Goal: Communication & Community: Answer question/provide support

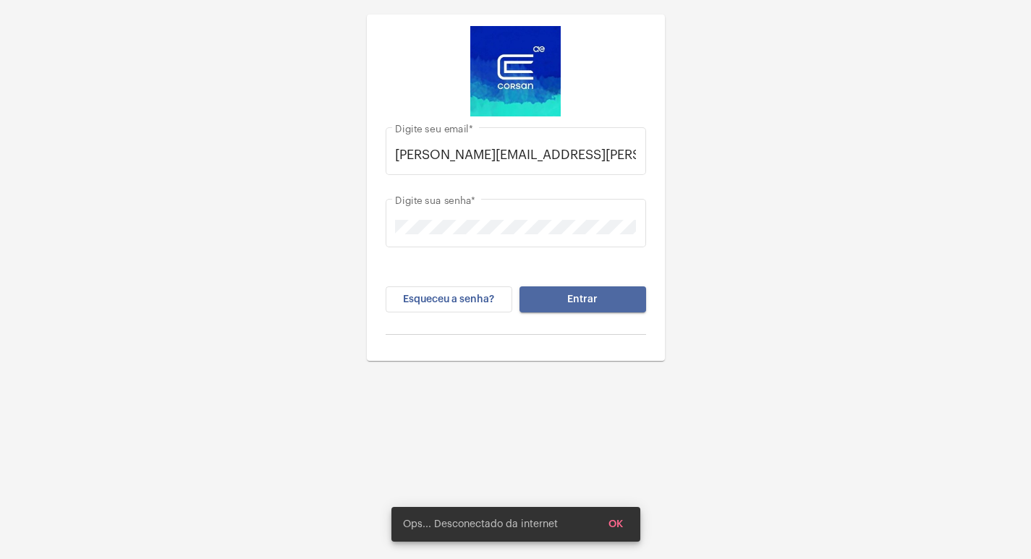
click at [577, 296] on span "Entrar" at bounding box center [582, 299] width 30 height 10
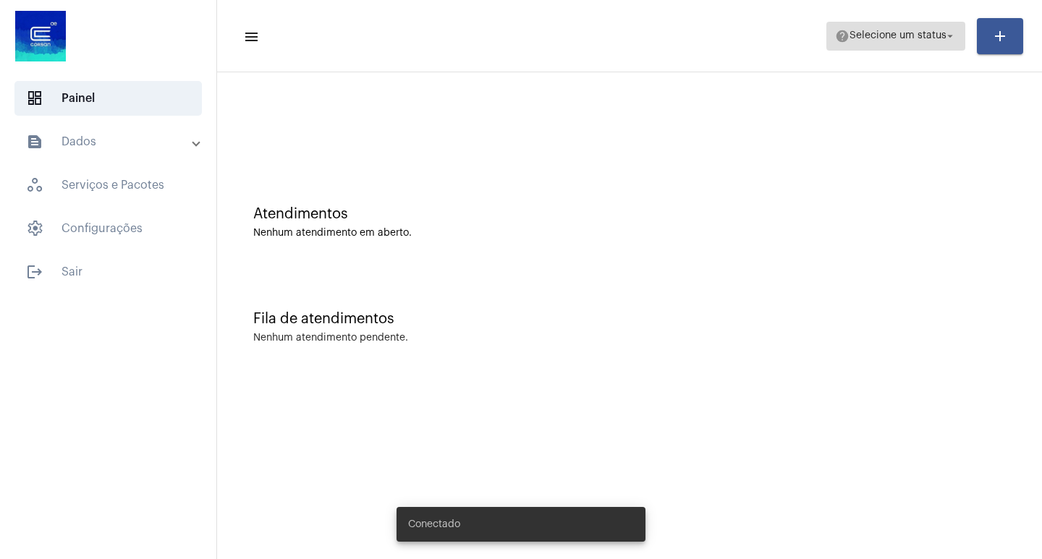
click at [948, 35] on mat-icon "arrow_drop_down" at bounding box center [950, 36] width 13 height 13
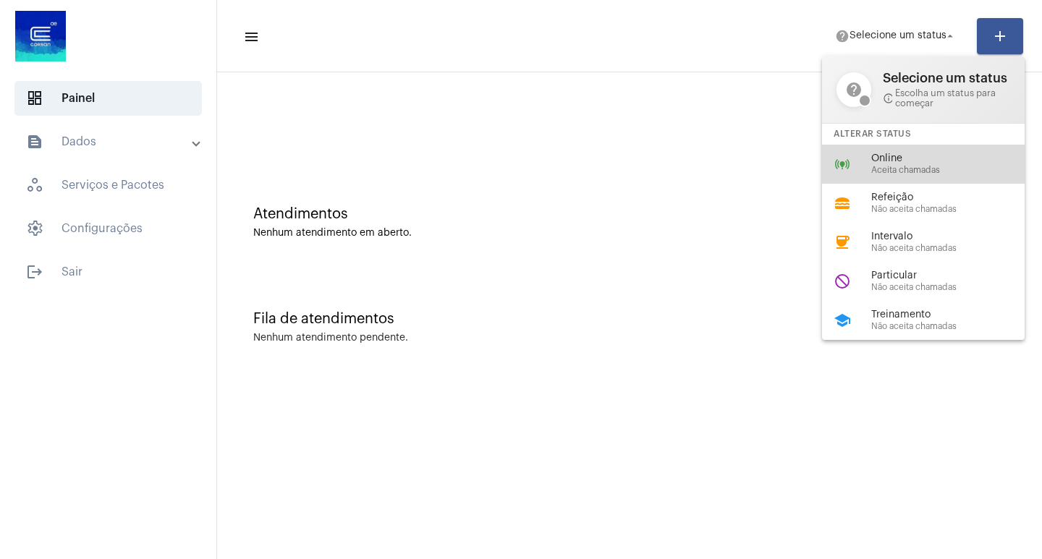
click at [894, 158] on span "Online" at bounding box center [953, 158] width 165 height 11
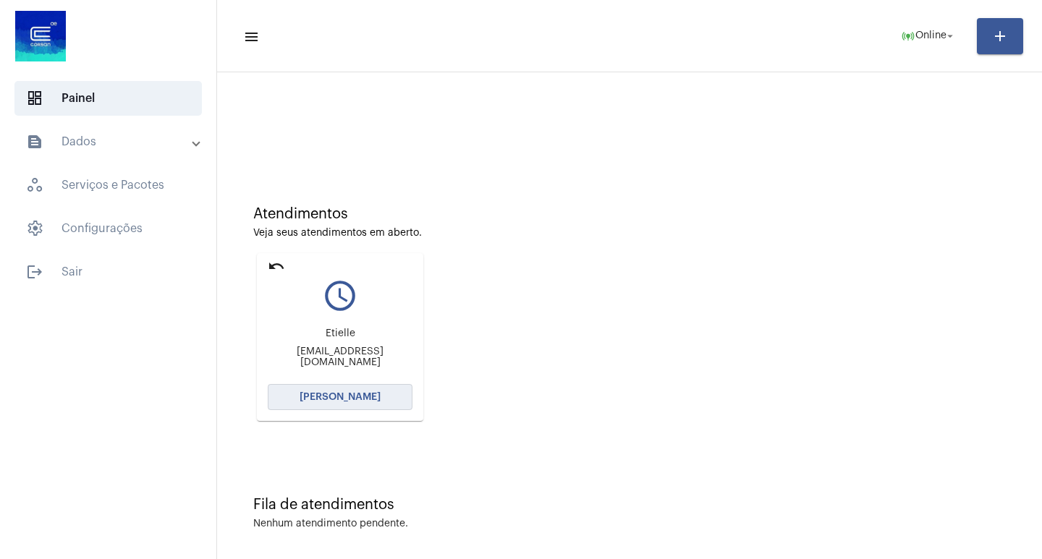
click at [368, 398] on span "[PERSON_NAME]" at bounding box center [340, 397] width 81 height 10
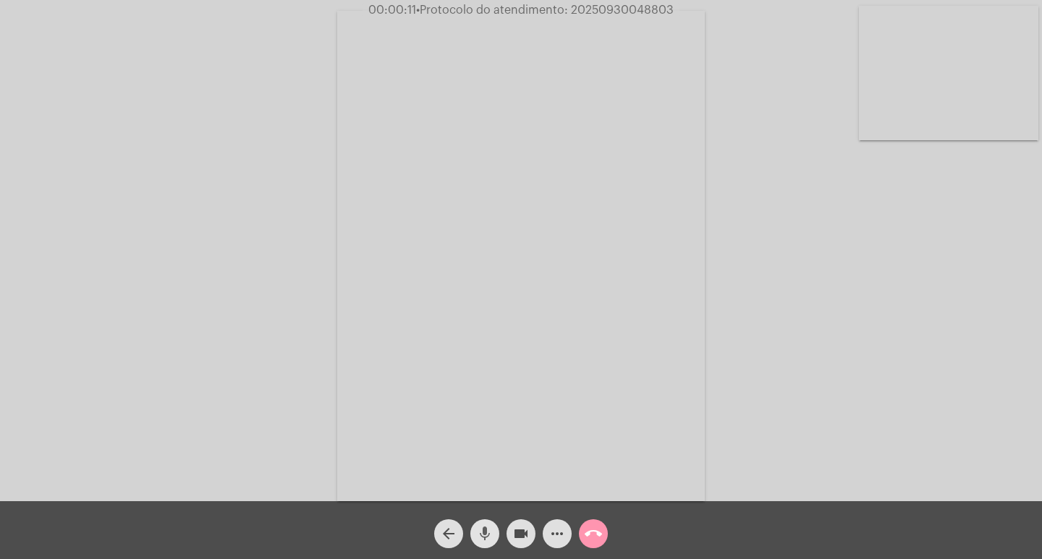
click at [484, 532] on mat-icon "mic" at bounding box center [484, 533] width 17 height 17
click at [475, 534] on button "mic_off" at bounding box center [484, 534] width 29 height 29
click at [556, 543] on span "more_horiz" at bounding box center [556, 534] width 17 height 29
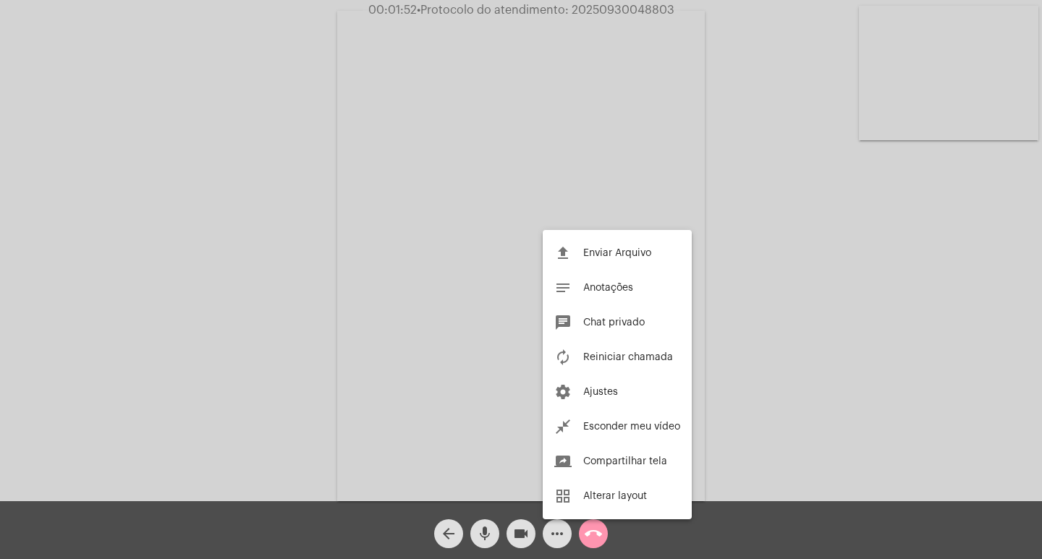
click at [483, 534] on div at bounding box center [521, 279] width 1042 height 559
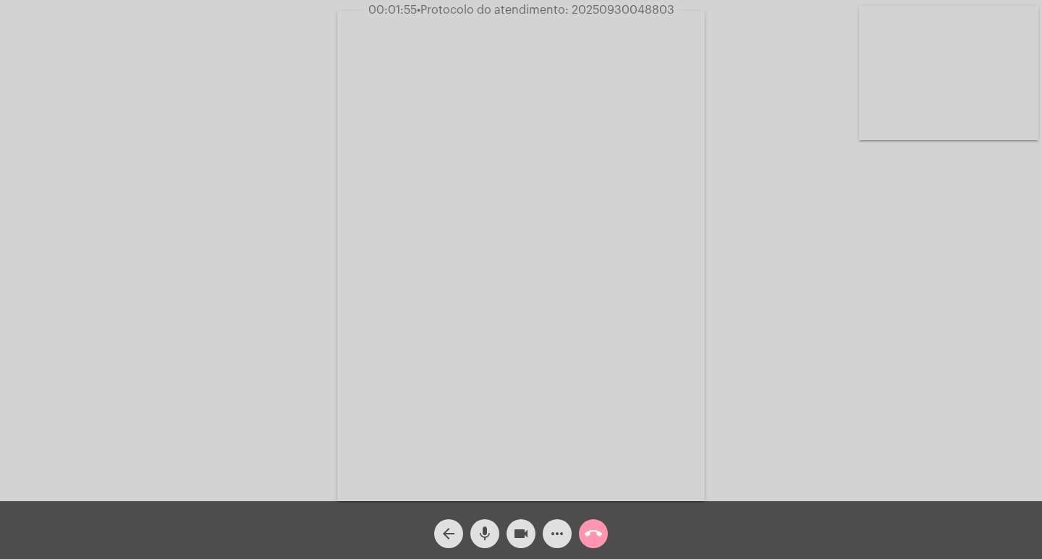
click at [480, 526] on mat-icon "mic" at bounding box center [484, 533] width 17 height 17
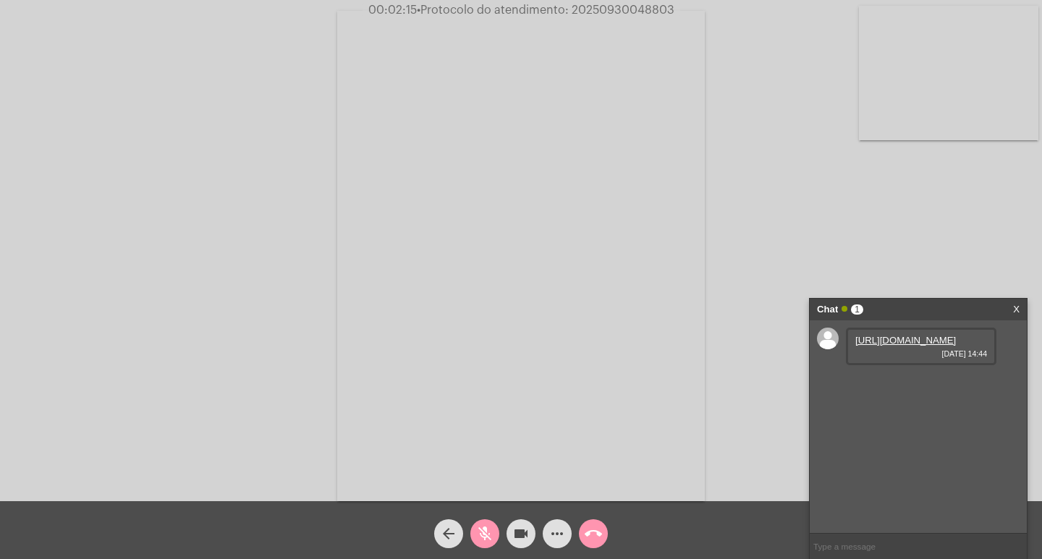
click at [933, 346] on link "[URL][DOMAIN_NAME]" at bounding box center [905, 340] width 101 height 11
click at [492, 533] on mat-icon "mic_off" at bounding box center [484, 533] width 17 height 17
click at [490, 530] on mat-icon "mic" at bounding box center [484, 533] width 17 height 17
click at [920, 387] on link "[URL][DOMAIN_NAME]" at bounding box center [905, 381] width 101 height 11
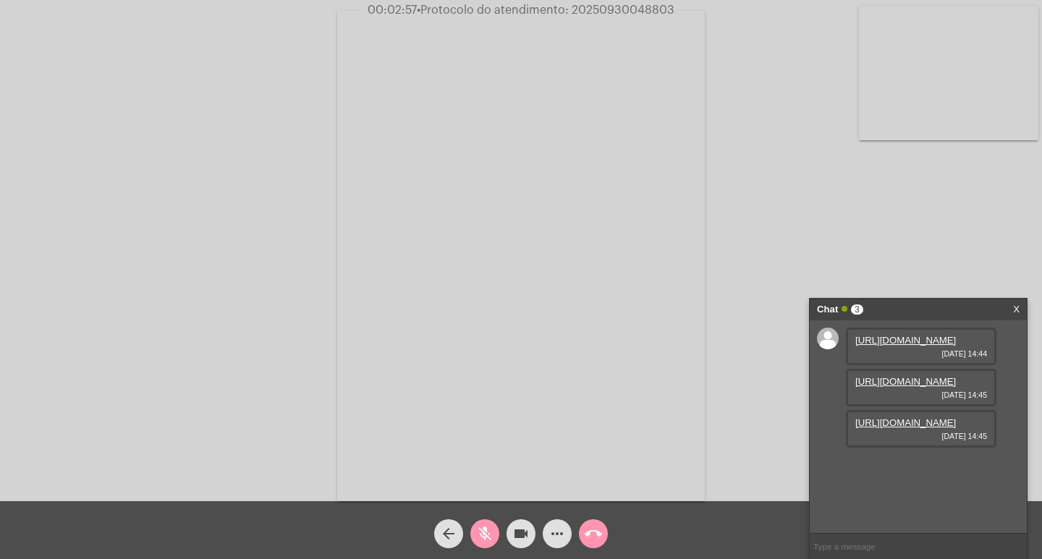
click at [897, 428] on link "[URL][DOMAIN_NAME]" at bounding box center [905, 423] width 101 height 11
click at [476, 538] on mat-icon "mic_off" at bounding box center [484, 533] width 17 height 17
click at [483, 531] on mat-icon "mic" at bounding box center [484, 533] width 17 height 17
click at [961, 218] on div "Acessando Câmera e Microfone..." at bounding box center [520, 254] width 1039 height 501
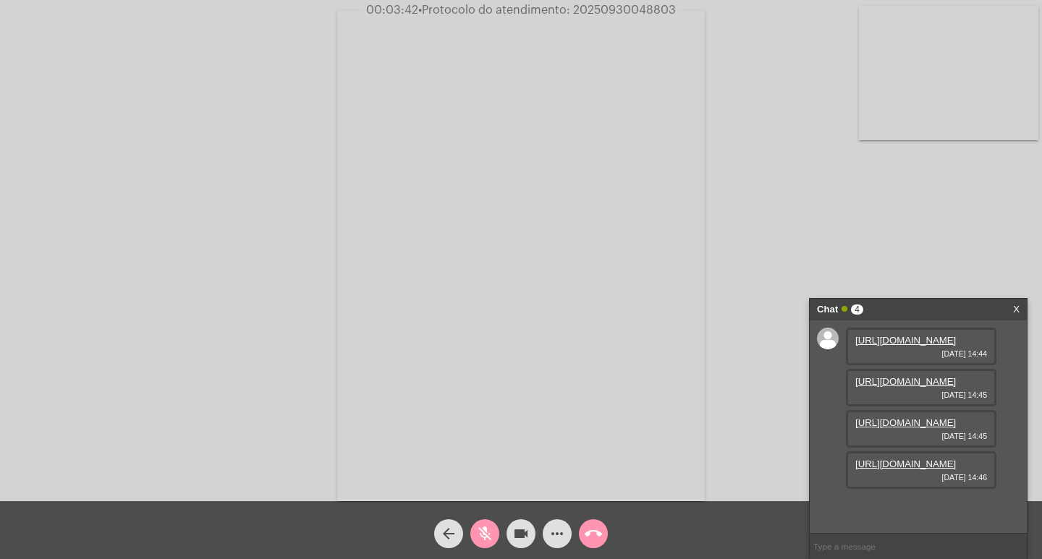
click at [914, 423] on link "[URL][DOMAIN_NAME]" at bounding box center [905, 423] width 101 height 11
click at [933, 470] on link "[URL][DOMAIN_NAME]" at bounding box center [905, 464] width 101 height 11
click at [492, 530] on mat-icon "mic_off" at bounding box center [484, 533] width 17 height 17
click at [904, 500] on link "[URL][DOMAIN_NAME]" at bounding box center [905, 505] width 101 height 11
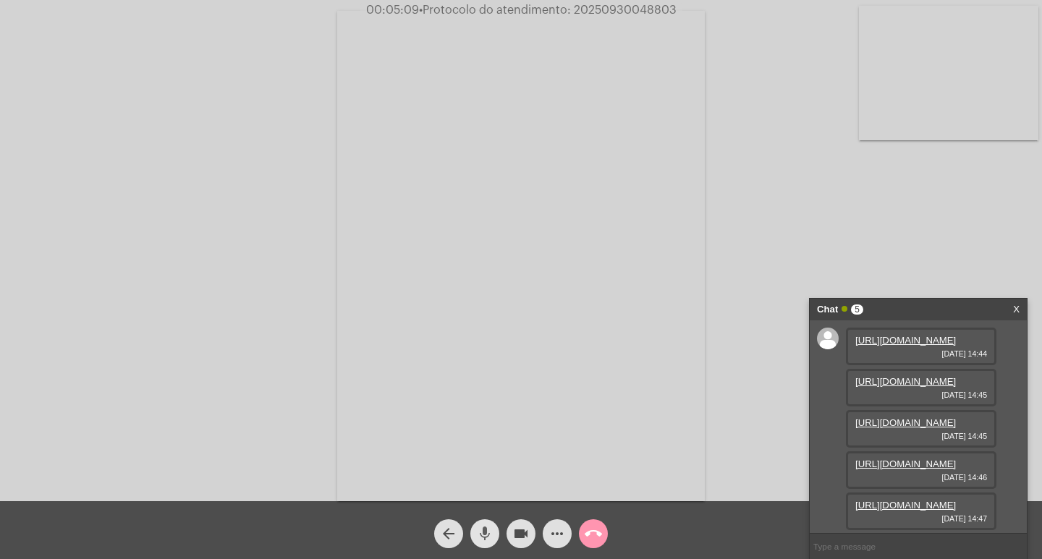
click at [478, 522] on span "mic" at bounding box center [484, 534] width 17 height 29
click at [484, 530] on mat-icon "mic_off" at bounding box center [484, 533] width 17 height 17
click at [520, 538] on mat-icon "videocam" at bounding box center [520, 533] width 17 height 17
click at [489, 535] on mat-icon "mic" at bounding box center [484, 533] width 17 height 17
click at [473, 530] on button "mic_off" at bounding box center [484, 534] width 29 height 29
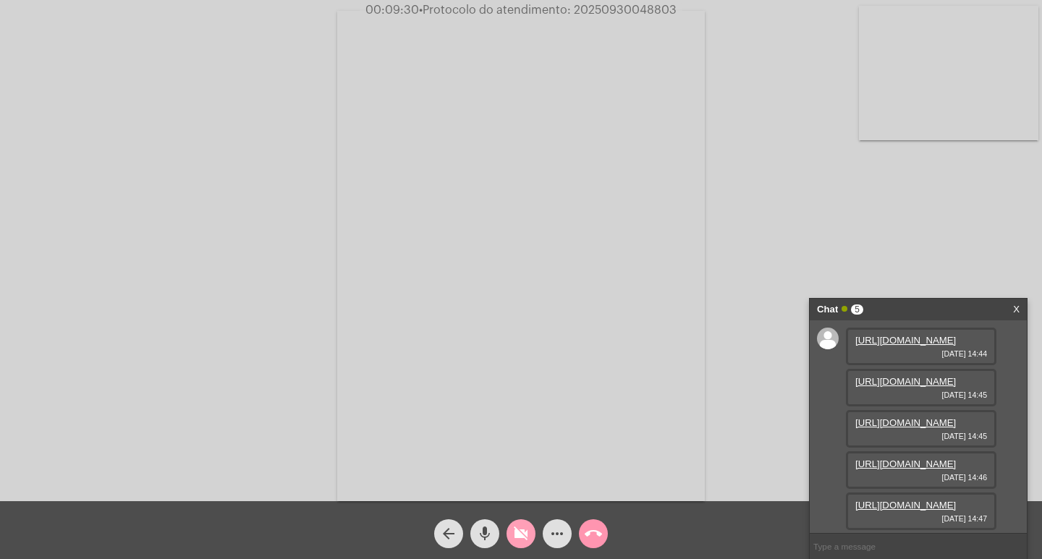
click at [522, 530] on mat-icon "videocam_off" at bounding box center [520, 533] width 17 height 17
click at [487, 530] on mat-icon "mic" at bounding box center [484, 533] width 17 height 17
click at [488, 533] on mat-icon "mic_off" at bounding box center [484, 533] width 17 height 17
click at [472, 528] on button "mic" at bounding box center [484, 534] width 29 height 29
click at [480, 533] on mat-icon "mic_off" at bounding box center [484, 533] width 17 height 17
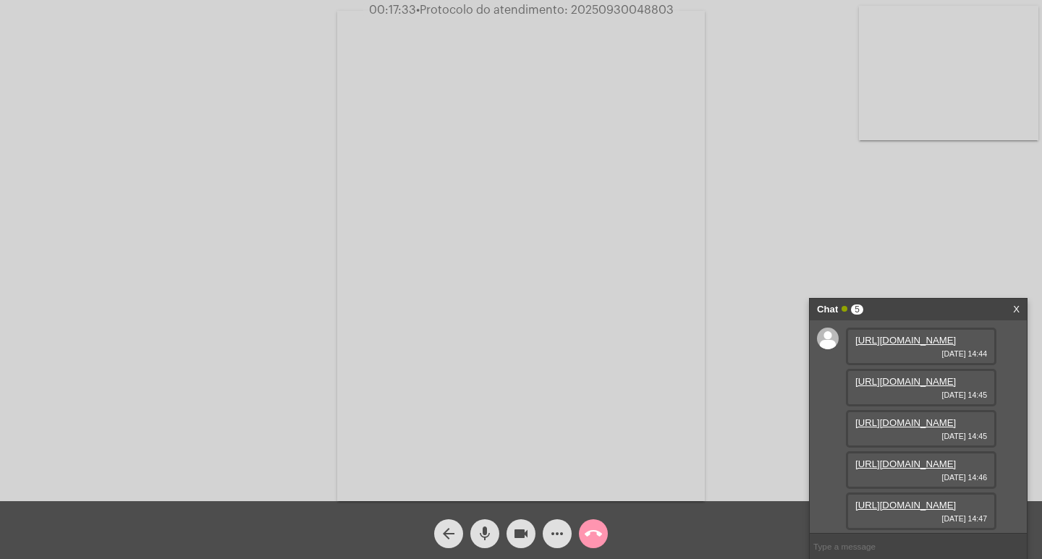
click at [472, 530] on button "mic" at bounding box center [484, 534] width 29 height 29
click at [481, 532] on mat-icon "mic_off" at bounding box center [484, 533] width 17 height 17
click at [477, 540] on mat-icon "mic" at bounding box center [484, 533] width 17 height 17
click at [486, 533] on mat-icon "mic_off" at bounding box center [484, 533] width 17 height 17
click at [492, 529] on mat-icon "mic" at bounding box center [484, 533] width 17 height 17
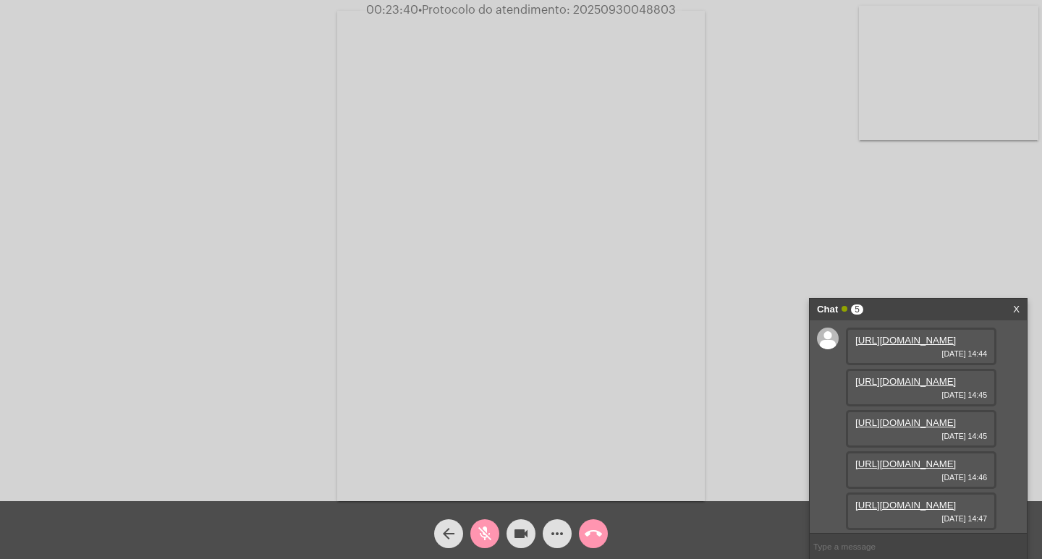
click at [477, 534] on mat-icon "mic_off" at bounding box center [484, 533] width 17 height 17
click at [522, 536] on mat-icon "videocam" at bounding box center [520, 533] width 17 height 17
click at [481, 535] on mat-icon "mic" at bounding box center [484, 533] width 17 height 17
click at [523, 535] on mat-icon "videocam_off" at bounding box center [520, 533] width 17 height 17
click at [481, 533] on mat-icon "mic_off" at bounding box center [484, 533] width 17 height 17
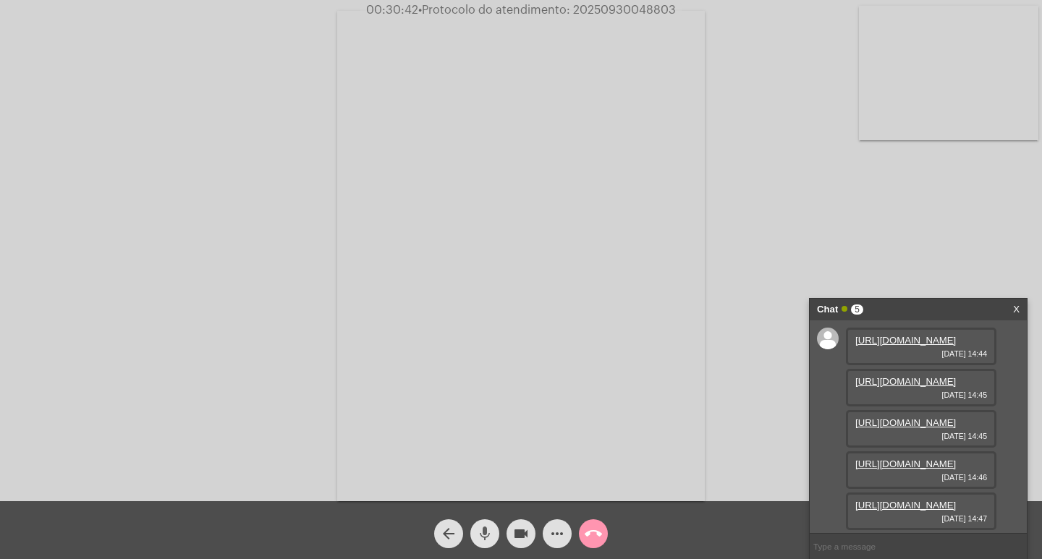
click at [497, 534] on button "mic" at bounding box center [484, 534] width 29 height 29
click at [517, 531] on mat-icon "videocam" at bounding box center [520, 533] width 17 height 17
click at [526, 536] on mat-icon "videocam_off" at bounding box center [520, 533] width 17 height 17
click at [525, 528] on mat-icon "videocam" at bounding box center [520, 533] width 17 height 17
click at [520, 533] on mat-icon "videocam_off" at bounding box center [520, 533] width 17 height 17
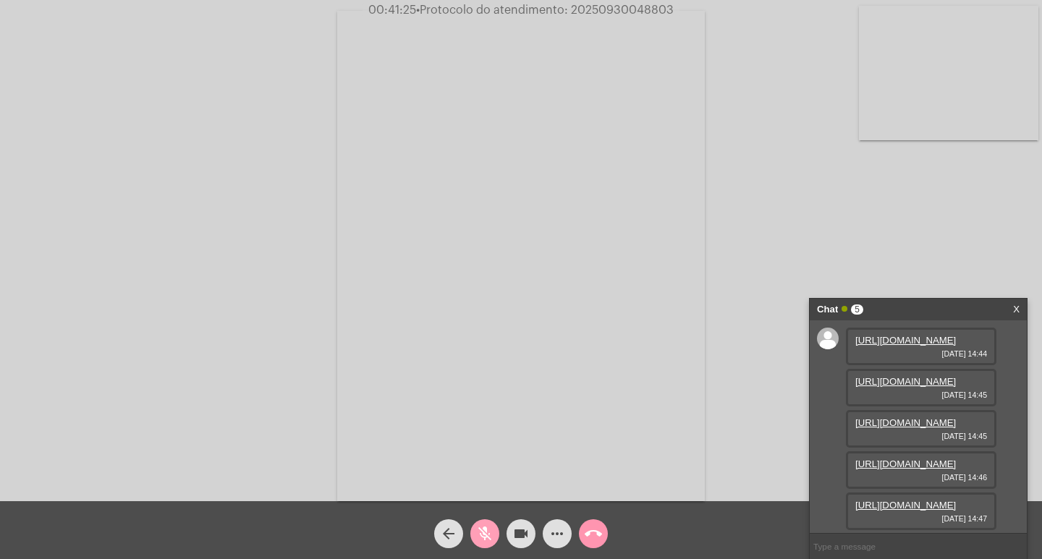
click at [483, 534] on mat-icon "mic_off" at bounding box center [484, 533] width 17 height 17
click at [518, 536] on mat-icon "videocam" at bounding box center [520, 533] width 17 height 17
click at [482, 543] on span "mic" at bounding box center [484, 534] width 17 height 29
click at [509, 539] on button "videocam_off" at bounding box center [520, 534] width 29 height 29
click at [525, 533] on mat-icon "videocam" at bounding box center [520, 533] width 17 height 17
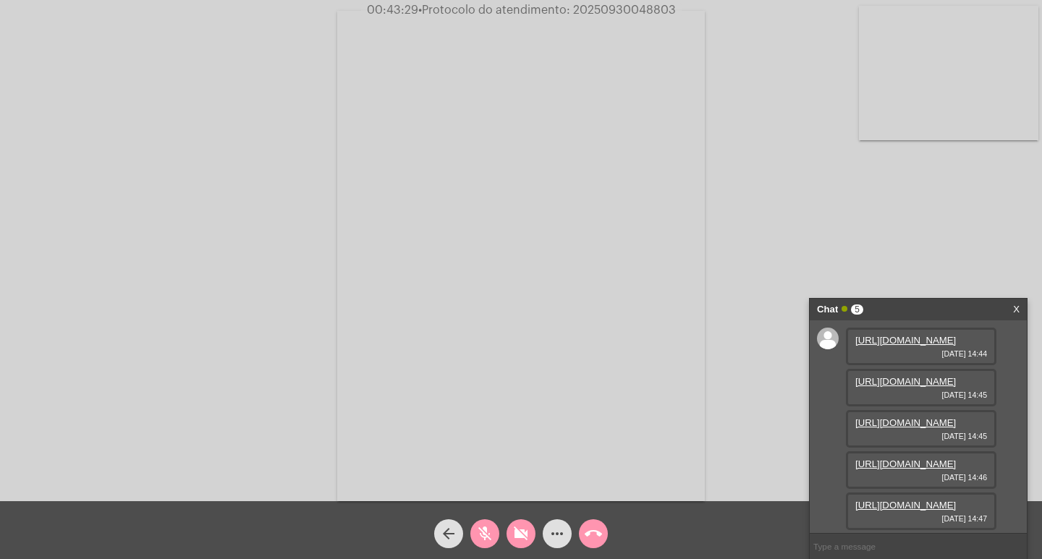
click at [483, 535] on mat-icon "mic_off" at bounding box center [484, 533] width 17 height 17
click at [495, 536] on button "mic" at bounding box center [484, 534] width 29 height 29
click at [489, 535] on mat-icon "mic_off" at bounding box center [484, 533] width 17 height 17
click at [489, 535] on mat-icon "mic" at bounding box center [484, 533] width 17 height 17
click at [491, 535] on mat-icon "mic_off" at bounding box center [484, 533] width 17 height 17
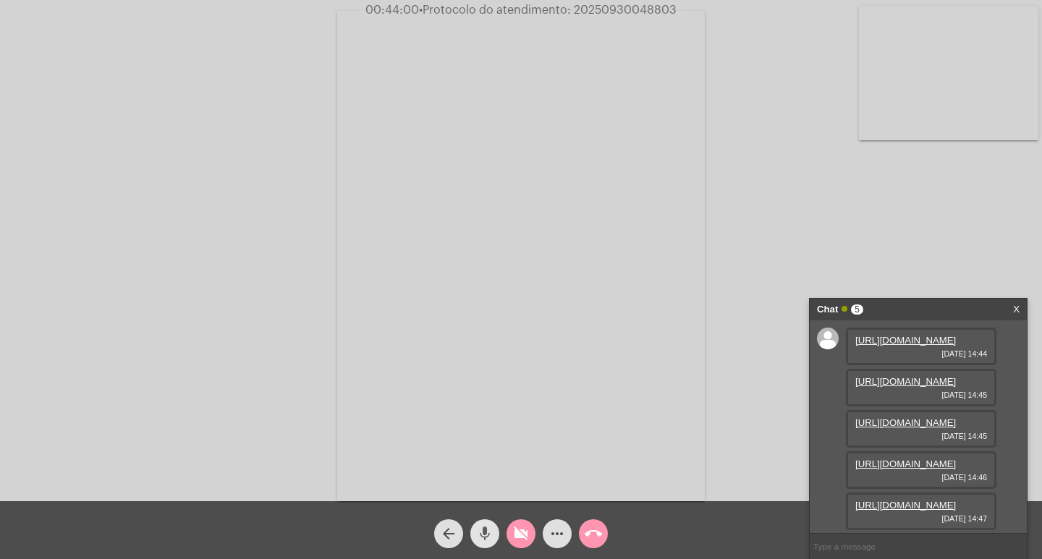
click at [491, 535] on mat-icon "mic" at bounding box center [484, 533] width 17 height 17
click at [524, 541] on mat-icon "videocam_off" at bounding box center [520, 533] width 17 height 17
click at [519, 529] on mat-icon "videocam" at bounding box center [520, 533] width 17 height 17
click at [481, 535] on mat-icon "mic_off" at bounding box center [484, 533] width 17 height 17
click at [481, 535] on mat-icon "mic" at bounding box center [484, 533] width 17 height 17
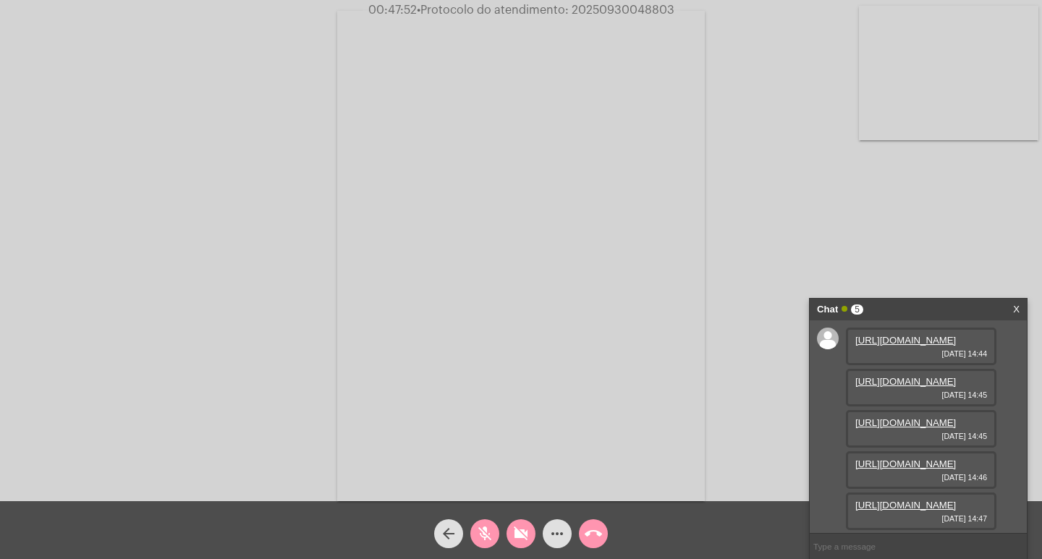
click at [522, 535] on mat-icon "videocam_off" at bounding box center [520, 533] width 17 height 17
click at [483, 537] on mat-icon "mic_off" at bounding box center [484, 533] width 17 height 17
click at [480, 529] on mat-icon "mic" at bounding box center [484, 533] width 17 height 17
click at [485, 530] on mat-icon "mic_off" at bounding box center [484, 533] width 17 height 17
click at [485, 530] on mat-icon "mic" at bounding box center [484, 533] width 17 height 17
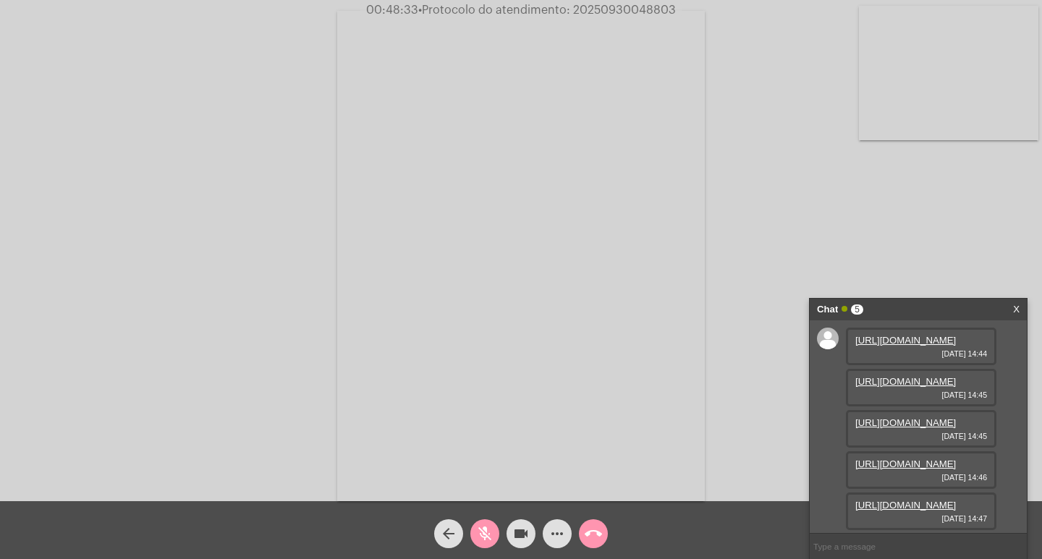
click at [488, 534] on mat-icon "mic_off" at bounding box center [484, 533] width 17 height 17
click at [476, 528] on mat-icon "mic" at bounding box center [484, 533] width 17 height 17
click at [481, 532] on mat-icon "mic_off" at bounding box center [484, 533] width 17 height 17
click at [481, 532] on mat-icon "mic" at bounding box center [484, 533] width 17 height 17
click at [486, 530] on mat-icon "mic_off" at bounding box center [484, 533] width 17 height 17
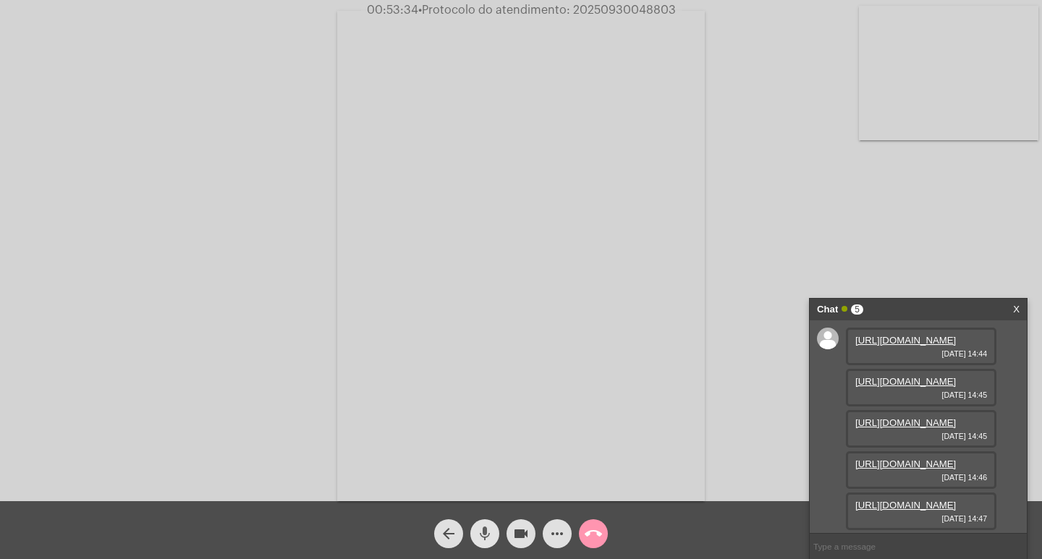
drag, startPoint x: 486, startPoint y: 522, endPoint x: 367, endPoint y: 132, distance: 407.7
click at [485, 522] on span "mic" at bounding box center [484, 534] width 17 height 29
click at [480, 522] on span "mic_off" at bounding box center [484, 534] width 17 height 29
click at [485, 530] on mat-icon "mic" at bounding box center [484, 533] width 17 height 17
click at [482, 530] on mat-icon "mic_off" at bounding box center [484, 533] width 17 height 17
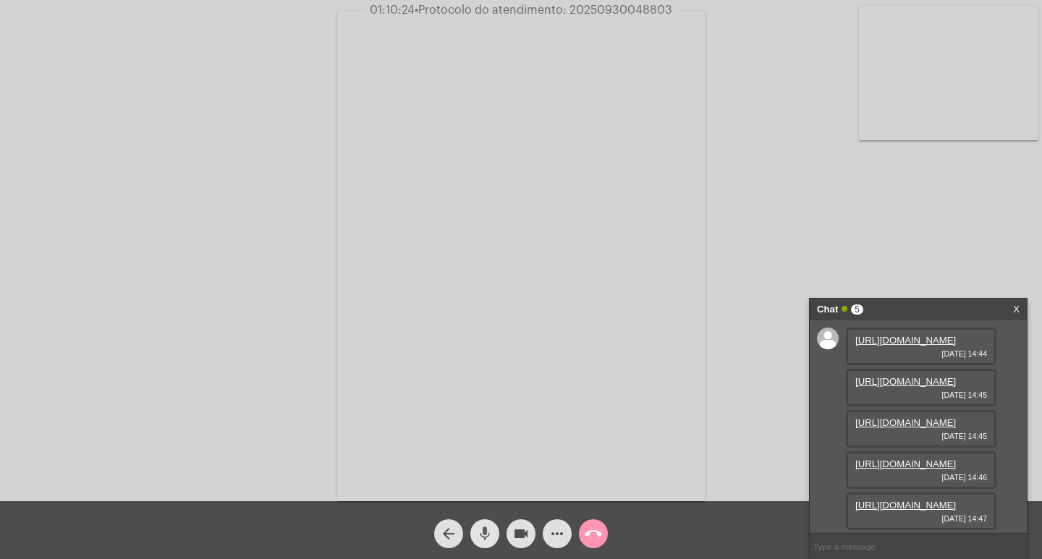
click at [487, 532] on mat-icon "mic" at bounding box center [484, 533] width 17 height 17
click at [475, 539] on button "mic_off" at bounding box center [484, 534] width 29 height 29
click at [488, 525] on span "mic" at bounding box center [484, 534] width 17 height 29
click at [484, 531] on mat-icon "mic_off" at bounding box center [484, 533] width 17 height 17
click at [491, 533] on mat-icon "mic" at bounding box center [484, 533] width 17 height 17
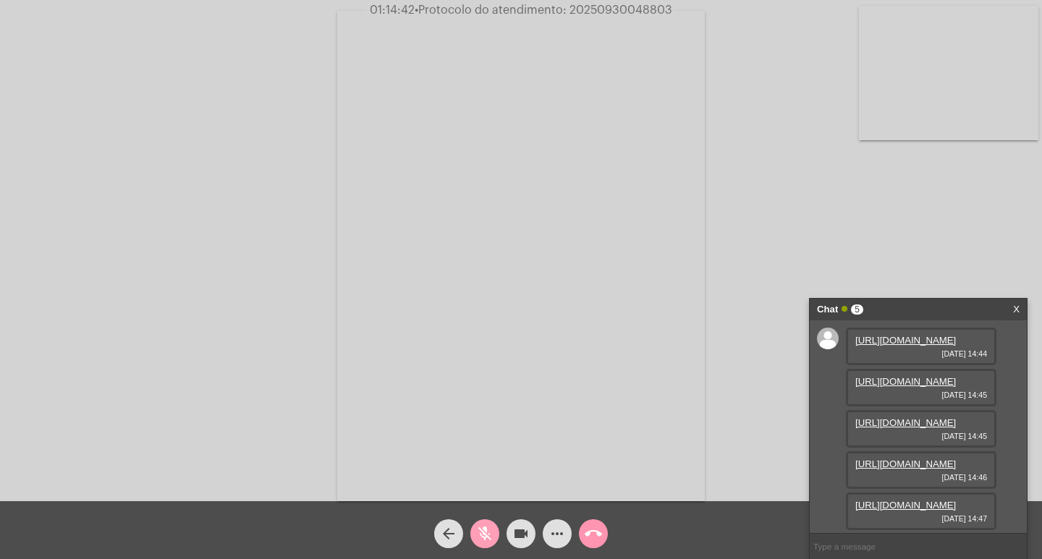
click at [485, 530] on mat-icon "mic_off" at bounding box center [484, 533] width 17 height 17
click at [519, 541] on mat-icon "videocam" at bounding box center [520, 533] width 17 height 17
click at [488, 530] on mat-icon "mic" at bounding box center [484, 533] width 17 height 17
click at [595, 535] on mat-icon "call_end" at bounding box center [593, 533] width 17 height 17
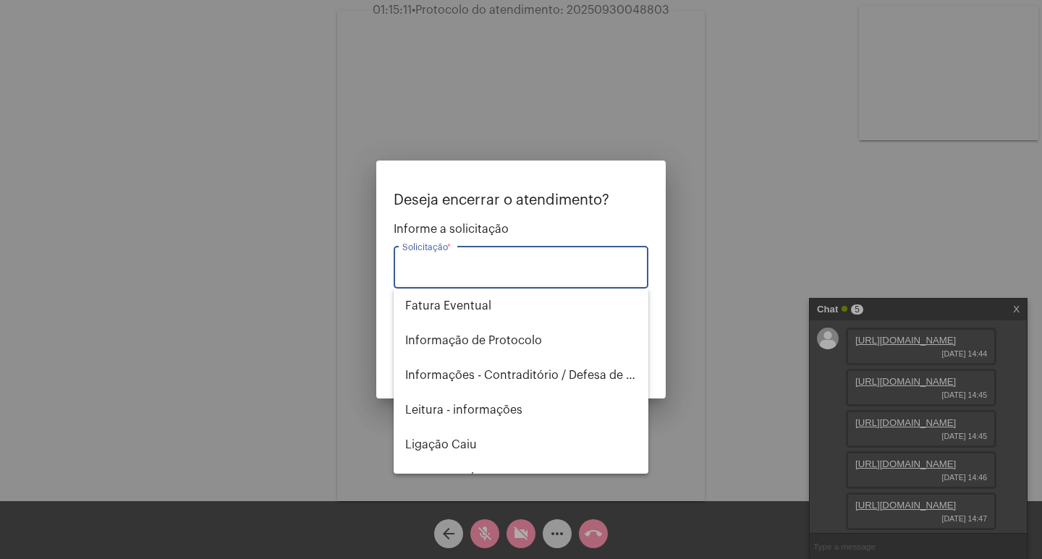
scroll to position [651, 0]
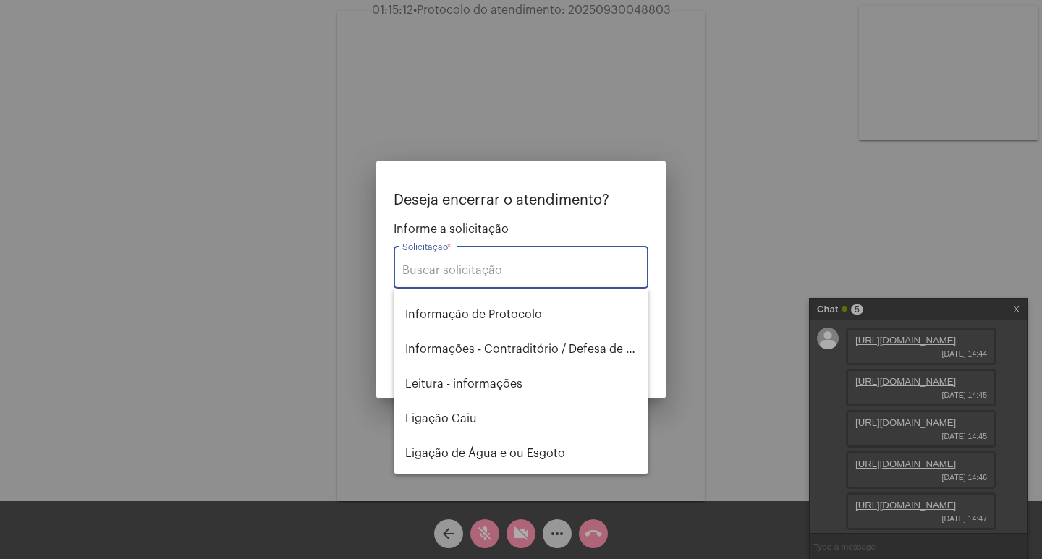
click at [490, 271] on input "Solicitação *" at bounding box center [520, 270] width 237 height 13
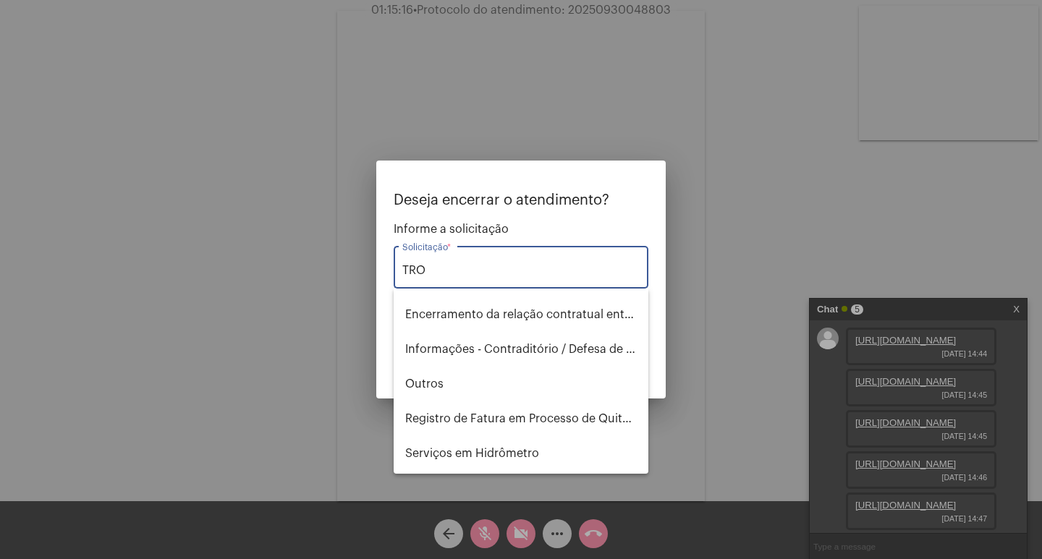
scroll to position [0, 0]
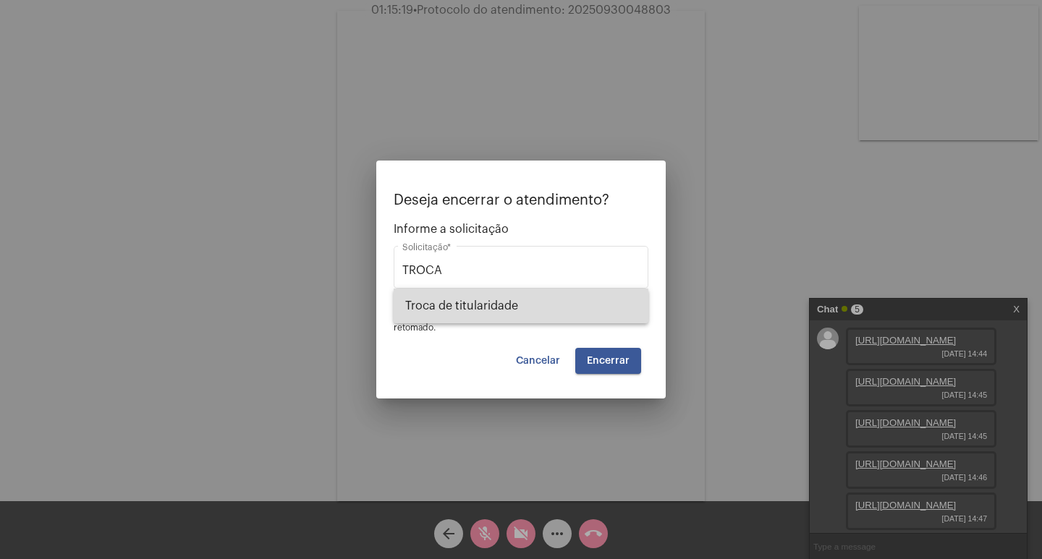
click at [501, 311] on span "Troca de titularidade" at bounding box center [521, 306] width 232 height 35
type input "Troca de titularidade"
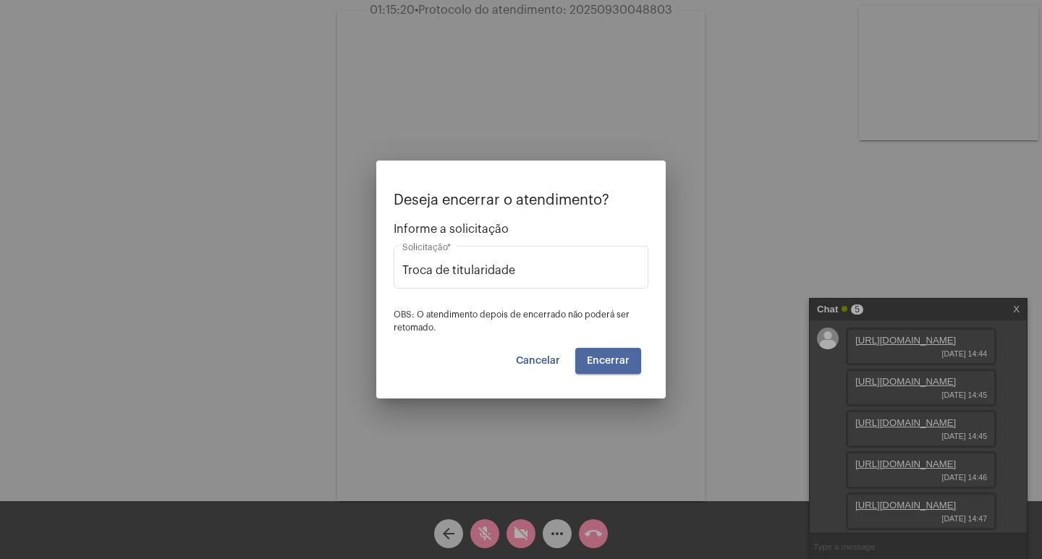
click at [603, 359] on span "Encerrar" at bounding box center [608, 361] width 43 height 10
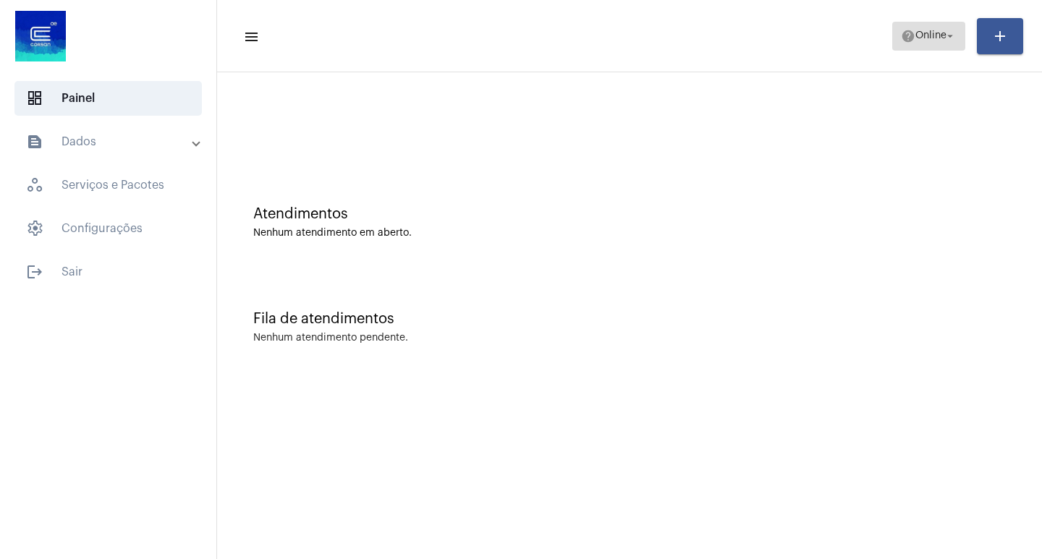
click at [941, 38] on span "Online" at bounding box center [930, 36] width 31 height 10
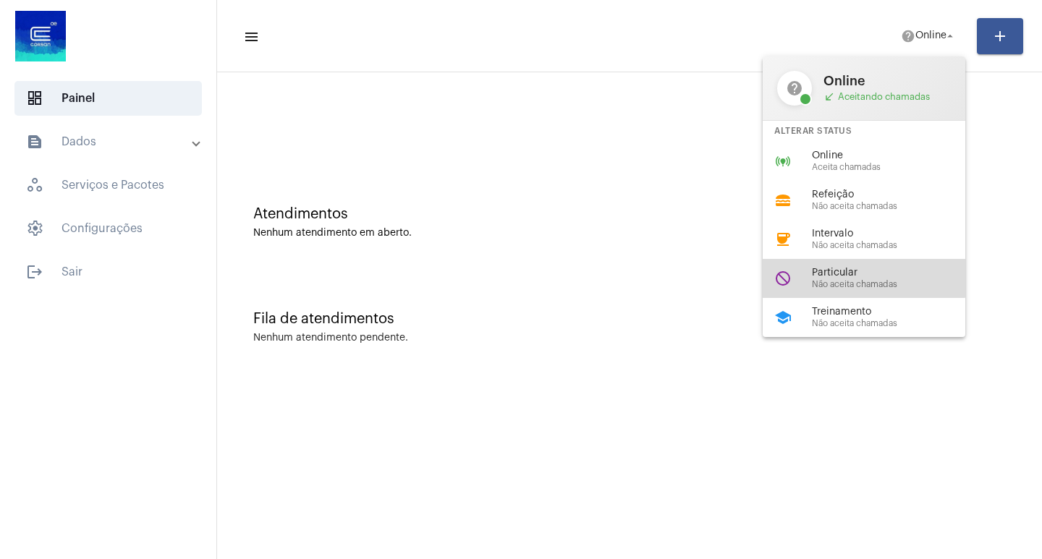
click at [849, 274] on span "Particular" at bounding box center [894, 273] width 165 height 11
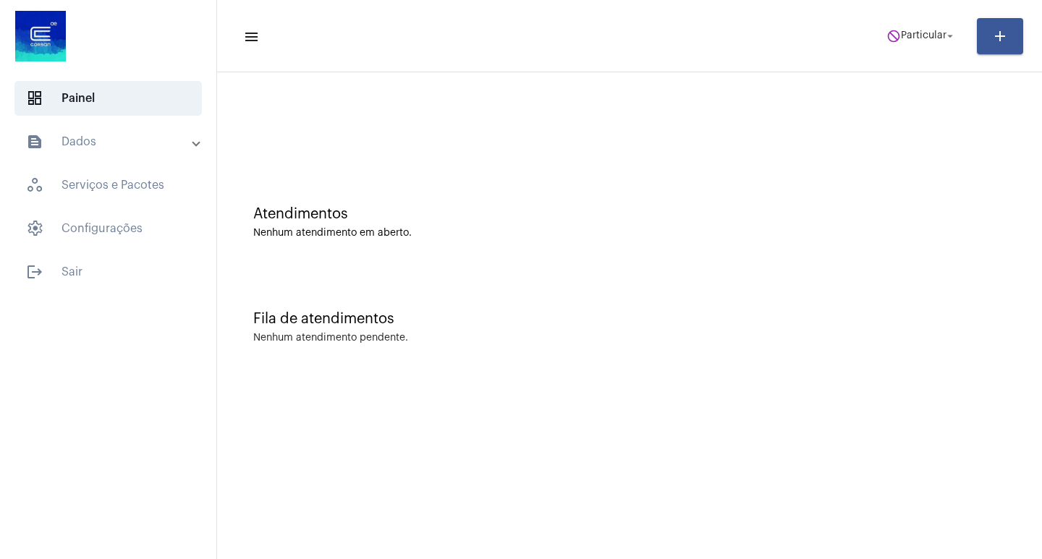
click at [153, 140] on mat-panel-title "text_snippet_outlined Dados" at bounding box center [109, 141] width 167 height 17
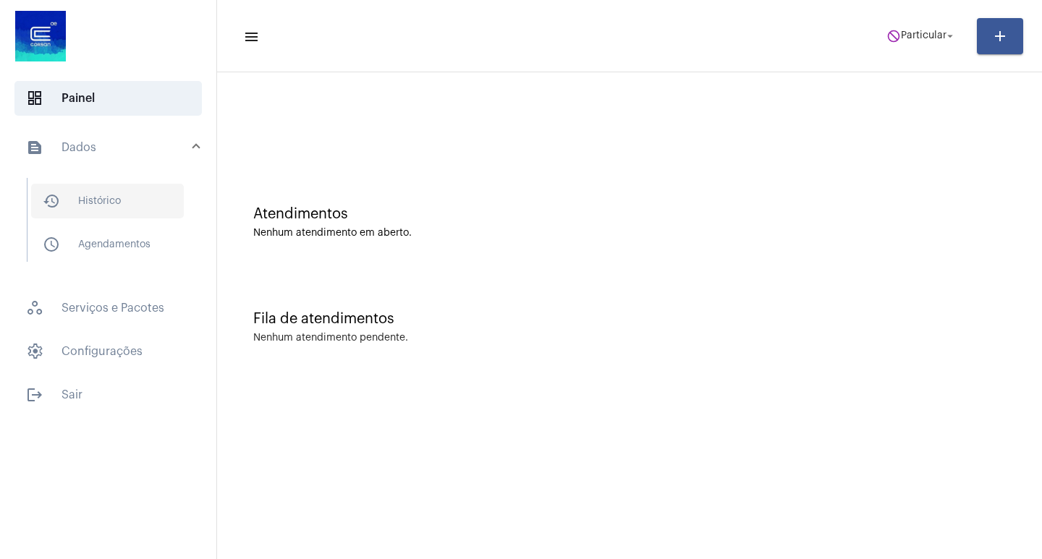
click at [130, 197] on span "history_outlined Histórico" at bounding box center [107, 201] width 153 height 35
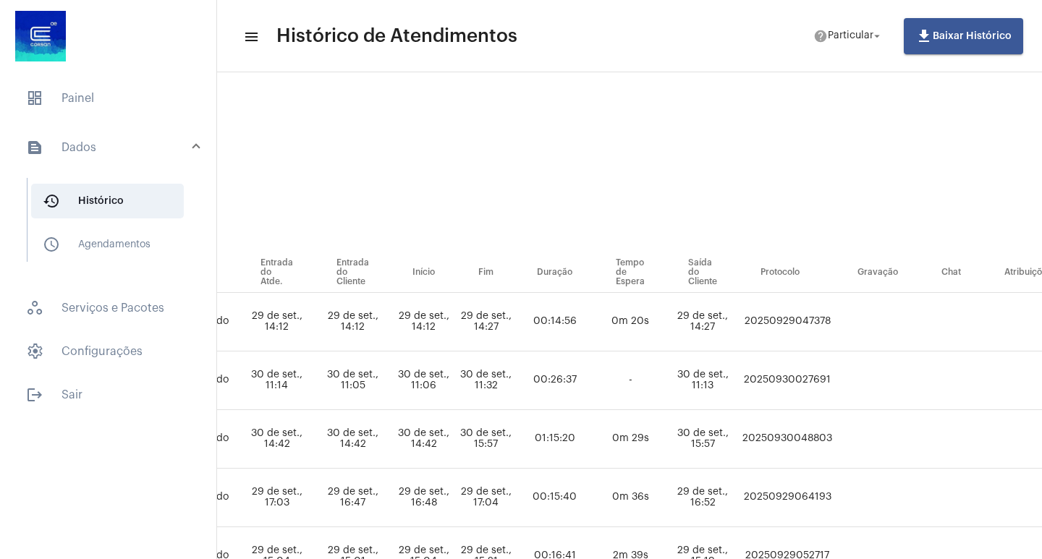
scroll to position [0, 676]
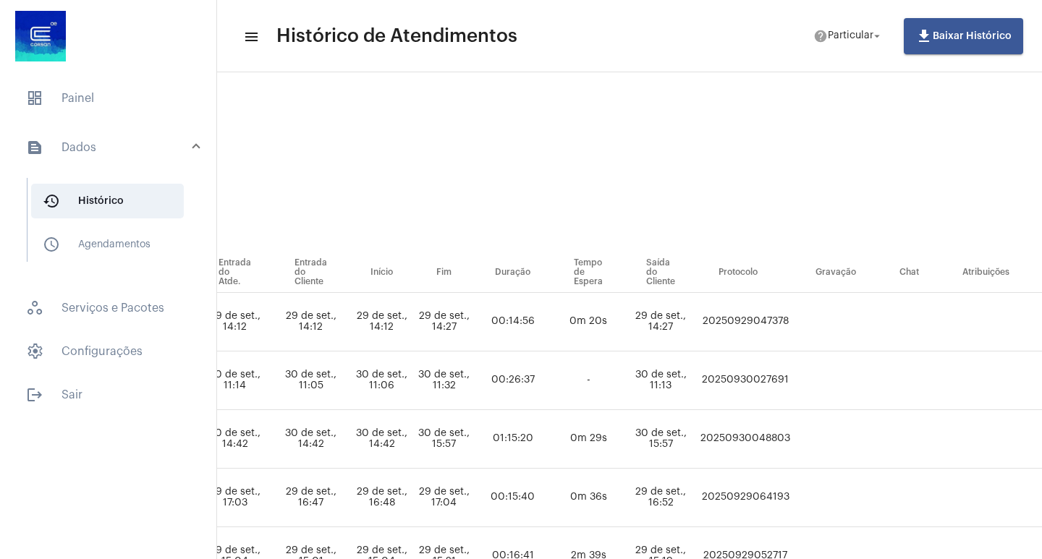
click at [794, 314] on td "20250929047378" at bounding box center [745, 322] width 97 height 59
copy td "20250929047378"
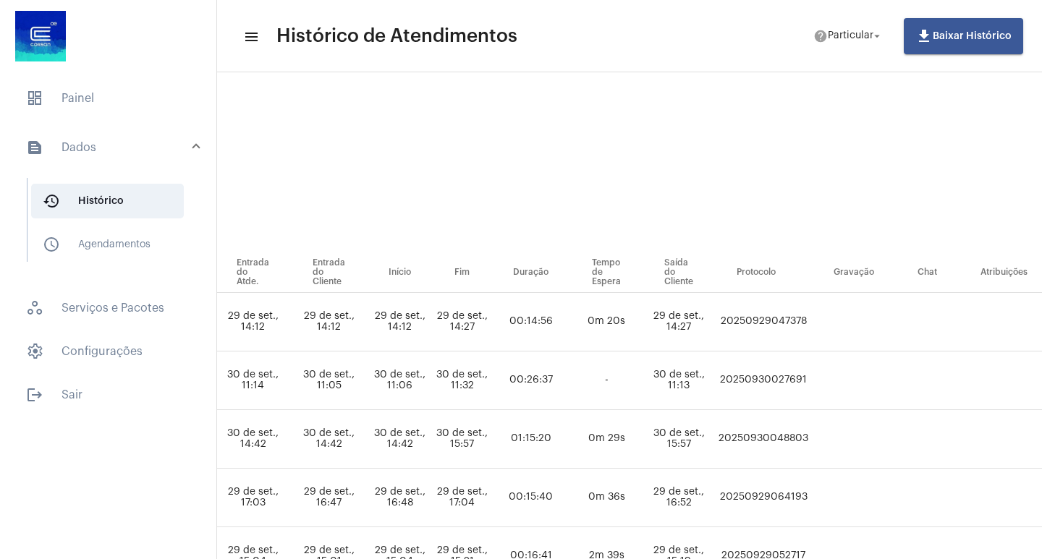
scroll to position [0, 659]
click at [880, 423] on td at bounding box center [852, 439] width 84 height 59
drag, startPoint x: 860, startPoint y: 436, endPoint x: 771, endPoint y: 438, distance: 89.0
click at [771, 438] on td "20250930048803" at bounding box center [761, 439] width 97 height 59
copy td "20250930048803"
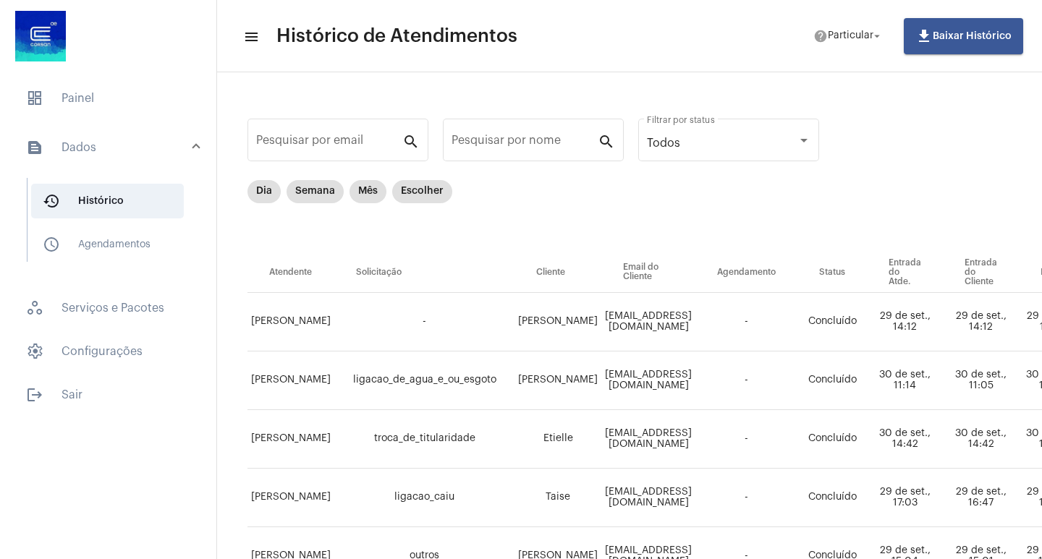
scroll to position [0, 0]
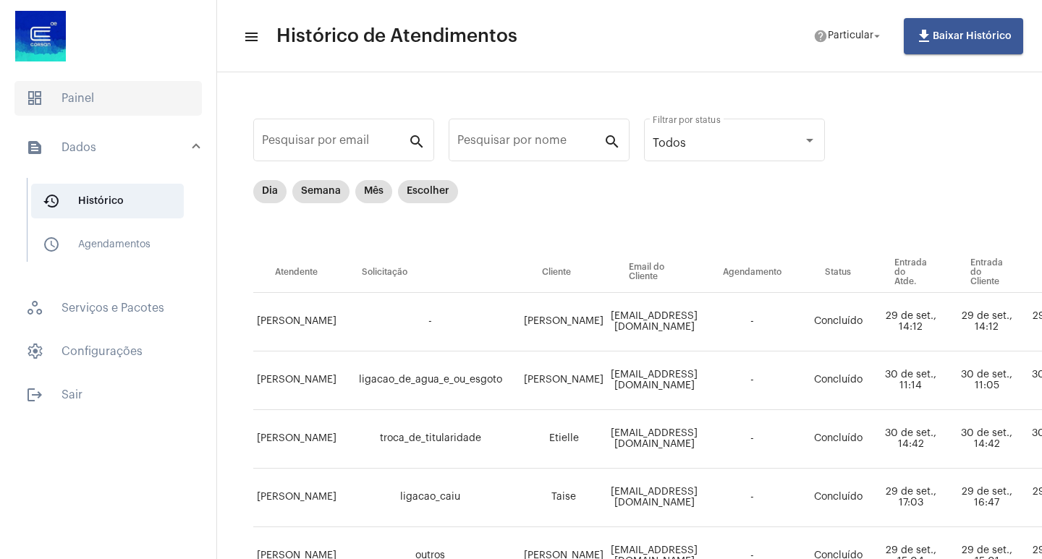
click at [91, 89] on span "dashboard Painel" at bounding box center [107, 98] width 187 height 35
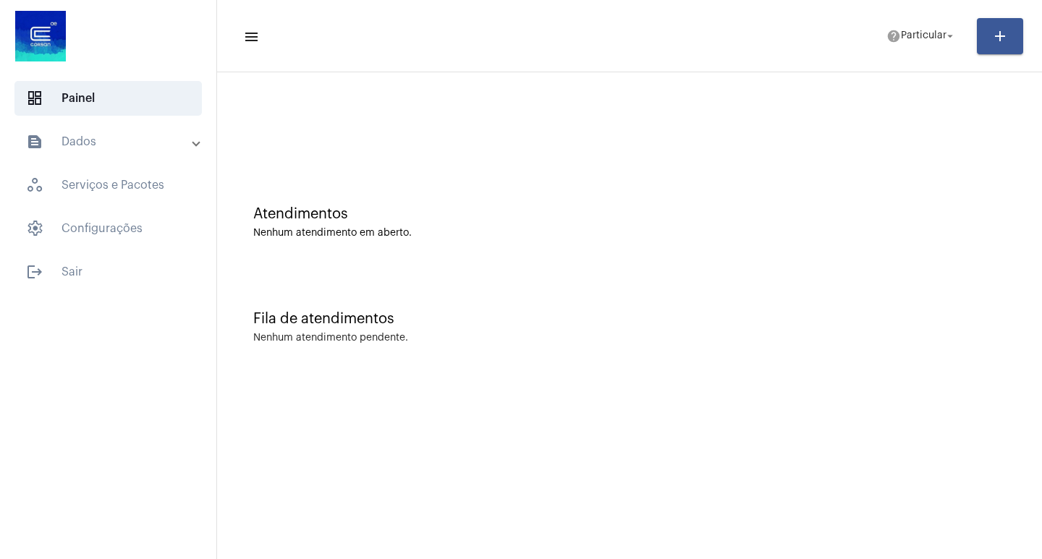
click at [194, 141] on span at bounding box center [196, 142] width 6 height 12
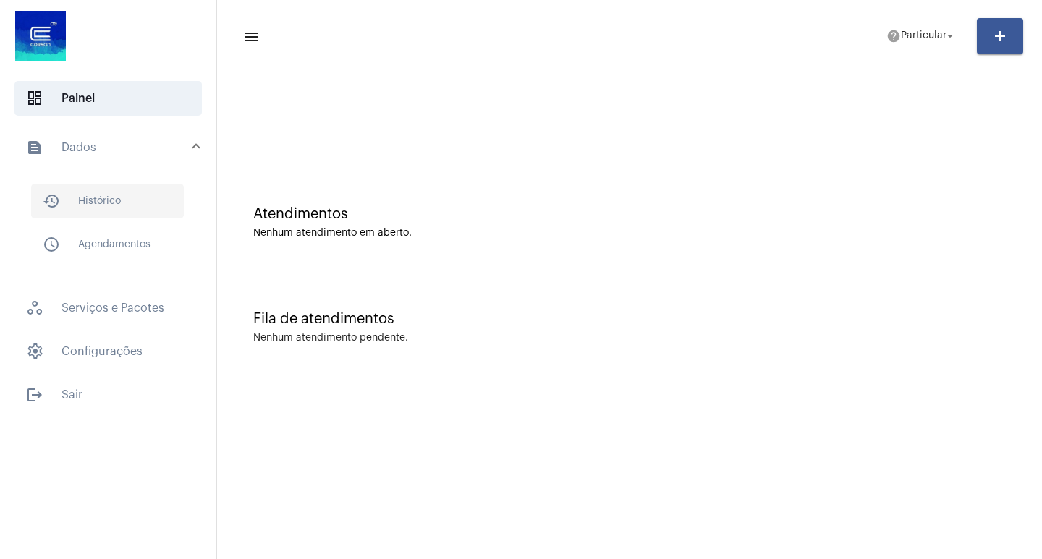
click at [140, 200] on span "history_outlined Histórico" at bounding box center [107, 201] width 153 height 35
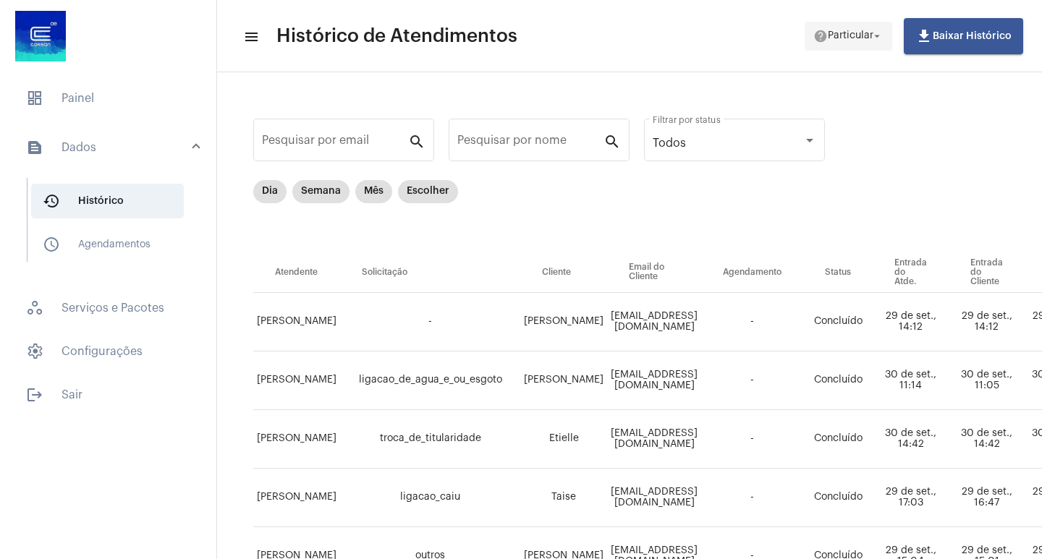
click at [867, 31] on span "Particular" at bounding box center [851, 36] width 46 height 10
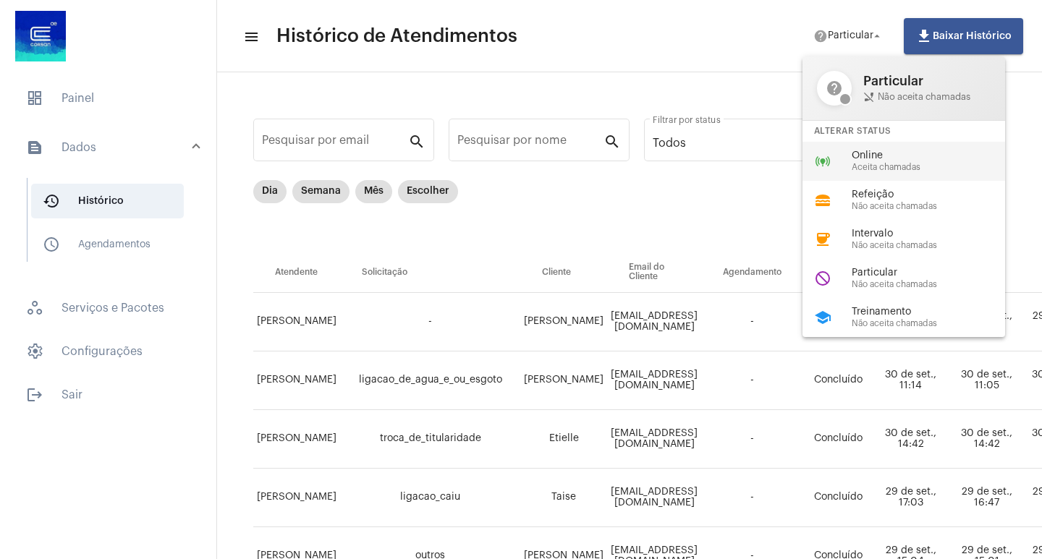
click at [852, 155] on span "Online" at bounding box center [934, 156] width 165 height 11
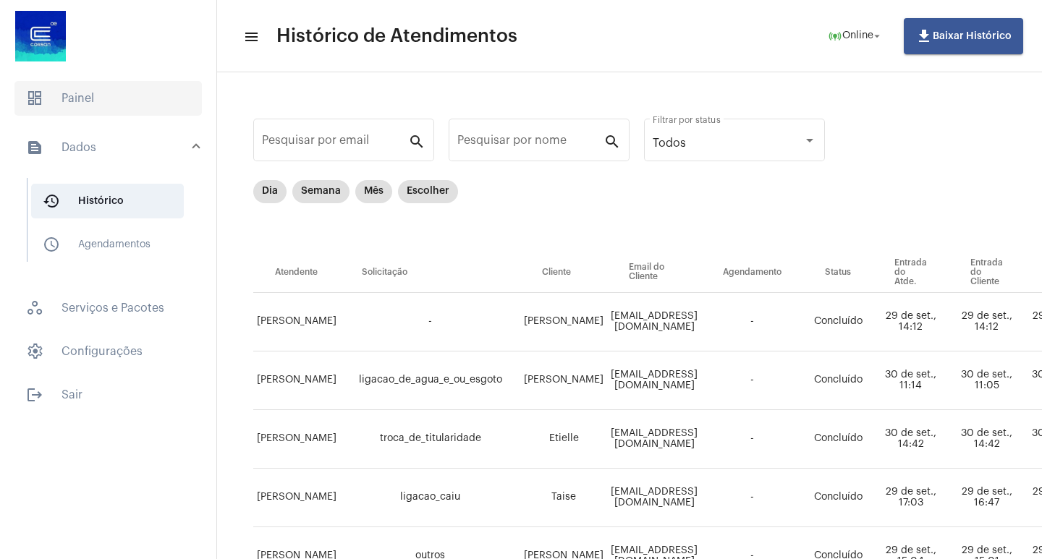
click at [82, 97] on span "dashboard Painel" at bounding box center [107, 98] width 187 height 35
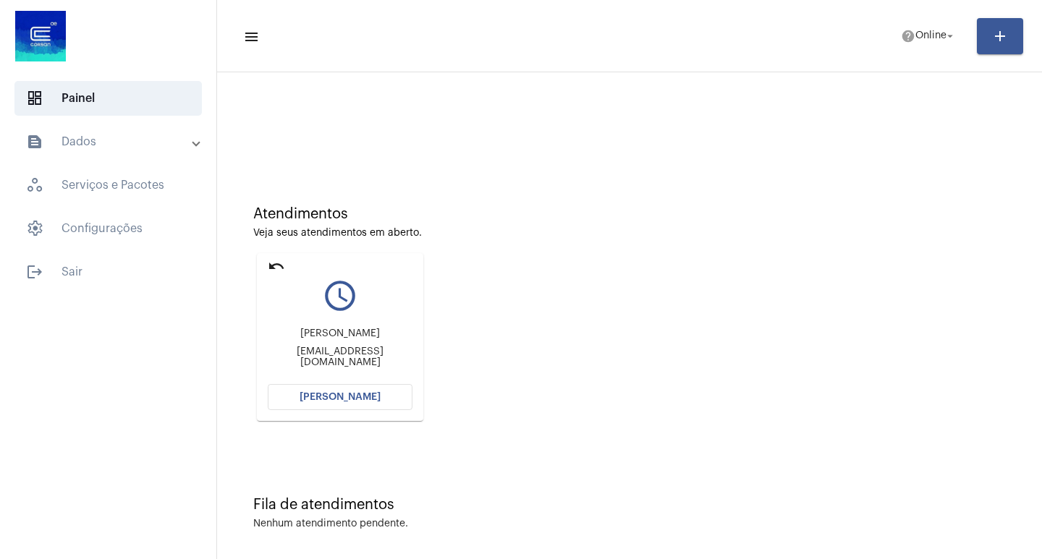
click at [354, 394] on span "[PERSON_NAME]" at bounding box center [340, 397] width 81 height 10
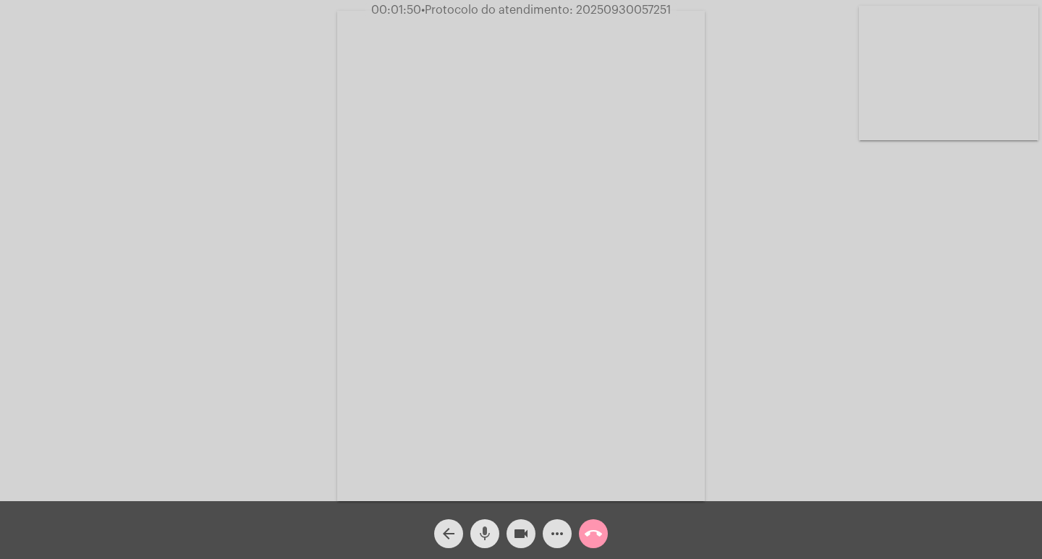
click at [491, 539] on mat-icon "mic" at bounding box center [484, 533] width 17 height 17
click at [496, 540] on button "mic_off" at bounding box center [484, 534] width 29 height 29
click at [483, 535] on mat-icon "mic" at bounding box center [484, 533] width 17 height 17
click at [489, 535] on mat-icon "mic_off" at bounding box center [484, 533] width 17 height 17
click at [491, 530] on mat-icon "mic" at bounding box center [484, 533] width 17 height 17
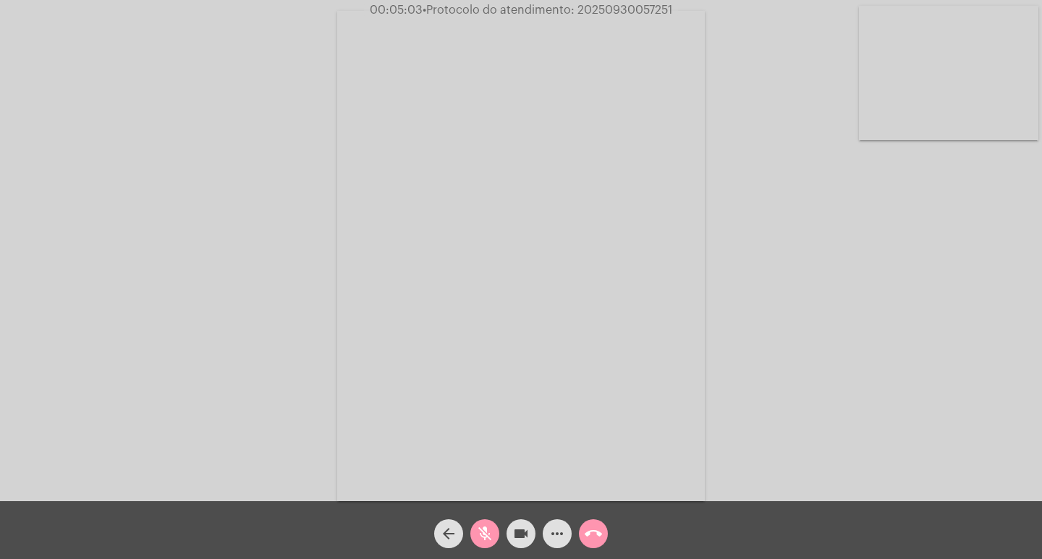
click at [491, 532] on mat-icon "mic_off" at bounding box center [484, 533] width 17 height 17
click at [480, 533] on mat-icon "mic" at bounding box center [484, 533] width 17 height 17
click at [481, 531] on mat-icon "mic_off" at bounding box center [484, 533] width 17 height 17
click at [481, 531] on mat-icon "mic" at bounding box center [484, 533] width 17 height 17
click at [479, 530] on mat-icon "mic_off" at bounding box center [484, 533] width 17 height 17
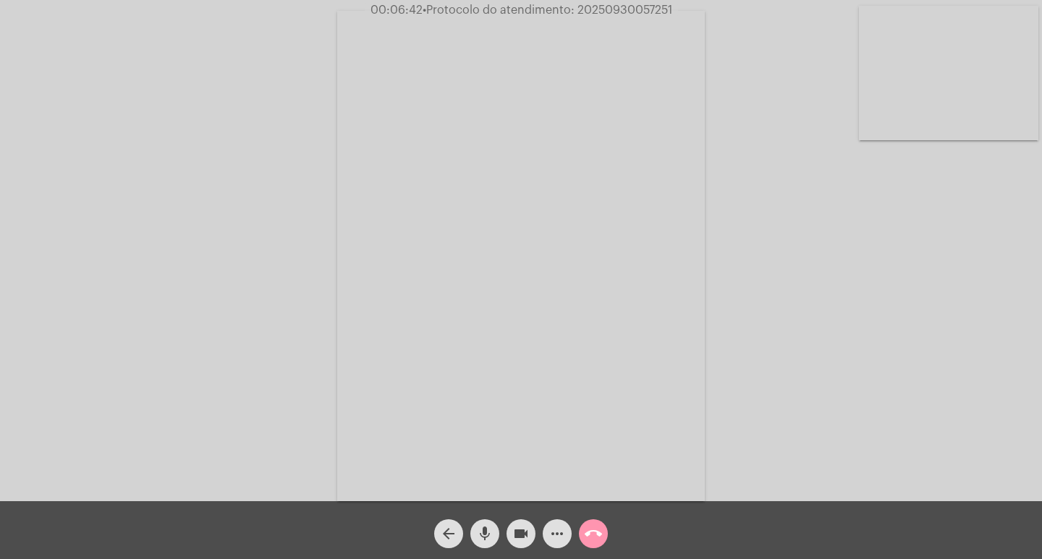
click at [483, 535] on mat-icon "mic" at bounding box center [484, 533] width 17 height 17
click at [484, 535] on mat-icon "mic_off" at bounding box center [484, 533] width 17 height 17
click at [520, 535] on mat-icon "videocam" at bounding box center [520, 533] width 17 height 17
click at [481, 535] on mat-icon "mic" at bounding box center [484, 533] width 17 height 17
click at [522, 535] on mat-icon "videocam_off" at bounding box center [520, 533] width 17 height 17
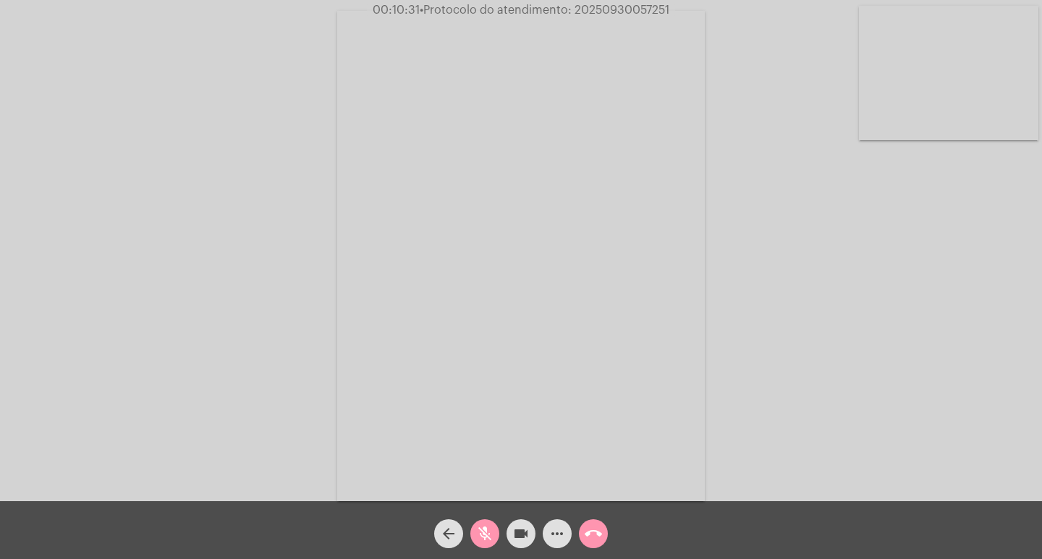
click at [486, 535] on mat-icon "mic_off" at bounding box center [484, 533] width 17 height 17
click at [486, 532] on mat-icon "mic" at bounding box center [484, 533] width 17 height 17
click at [527, 532] on mat-icon "videocam" at bounding box center [520, 533] width 17 height 17
click at [513, 525] on mat-icon "videocam_off" at bounding box center [520, 533] width 17 height 17
click at [496, 527] on button "mic_off" at bounding box center [484, 534] width 29 height 29
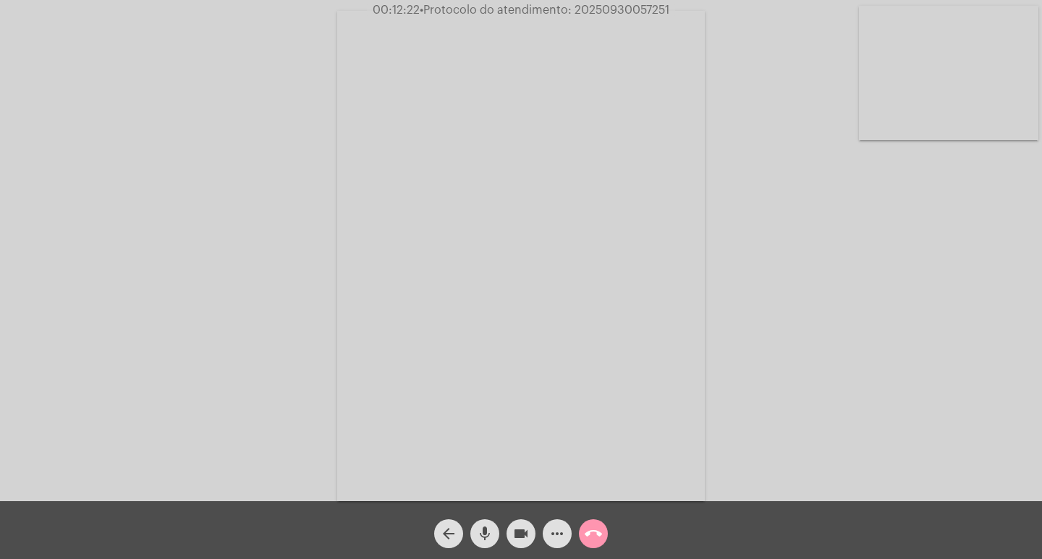
click at [491, 535] on mat-icon "mic" at bounding box center [484, 533] width 17 height 17
click at [483, 535] on mat-icon "mic_off" at bounding box center [484, 533] width 17 height 17
click at [486, 531] on mat-icon "mic" at bounding box center [484, 533] width 17 height 17
click at [484, 532] on mat-icon "mic_off" at bounding box center [484, 533] width 17 height 17
click at [490, 527] on mat-icon "mic" at bounding box center [484, 533] width 17 height 17
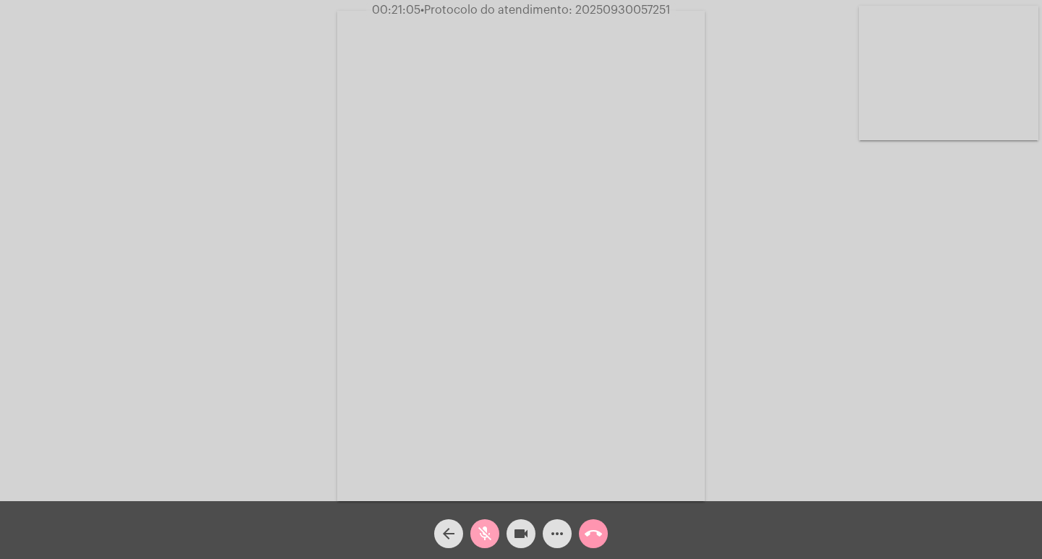
click at [478, 531] on mat-icon "mic_off" at bounding box center [484, 533] width 17 height 17
click at [487, 537] on mat-icon "mic" at bounding box center [484, 533] width 17 height 17
click at [517, 538] on mat-icon "videocam" at bounding box center [520, 533] width 17 height 17
click at [527, 533] on mat-icon "videocam_off" at bounding box center [520, 533] width 17 height 17
click at [491, 531] on mat-icon "mic_off" at bounding box center [484, 533] width 17 height 17
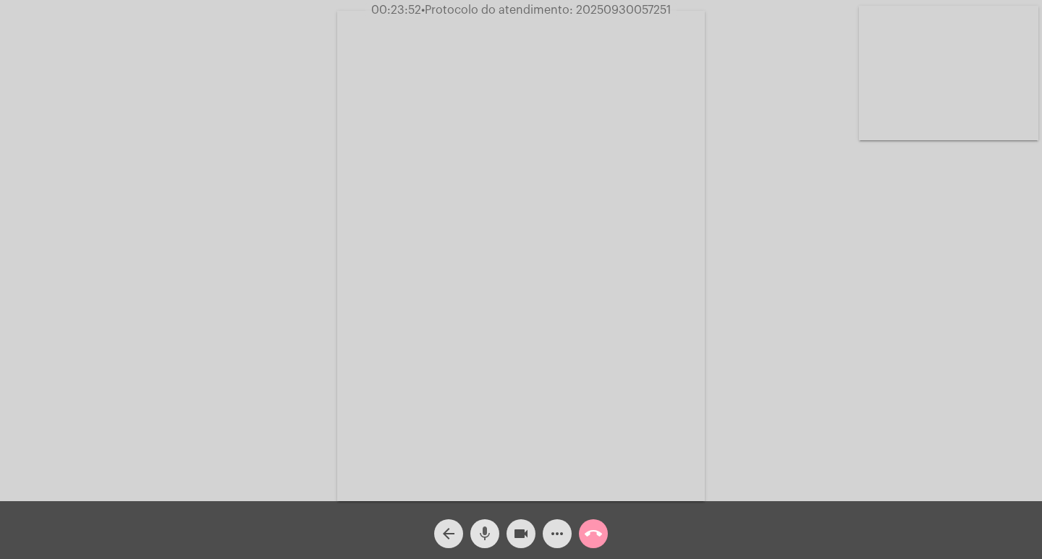
click at [480, 536] on mat-icon "mic" at bounding box center [484, 533] width 17 height 17
click at [515, 540] on mat-icon "videocam" at bounding box center [520, 533] width 17 height 17
click at [587, 536] on mat-icon "call_end" at bounding box center [593, 533] width 17 height 17
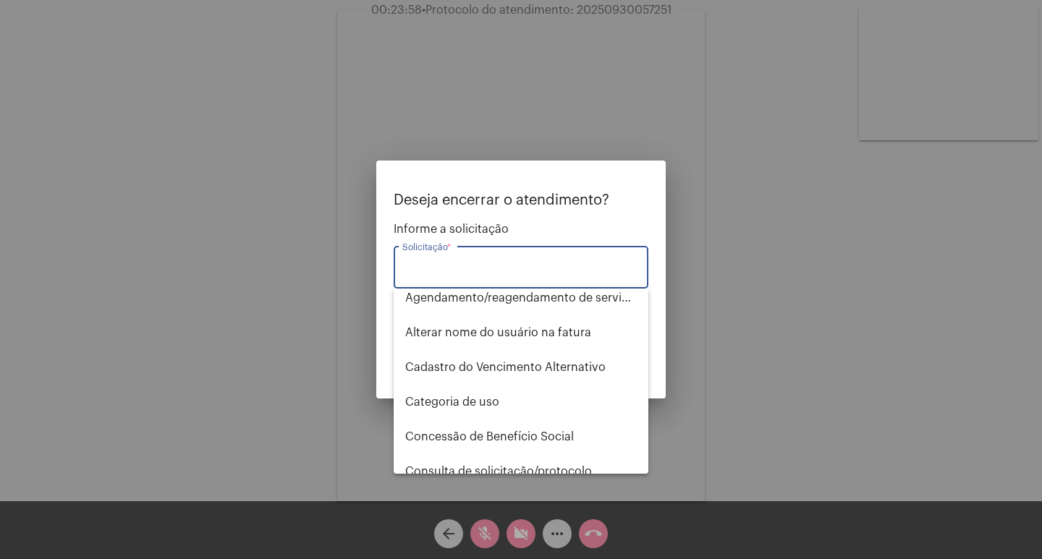
scroll to position [217, 0]
click at [512, 274] on input "Solicitação *" at bounding box center [520, 270] width 237 height 13
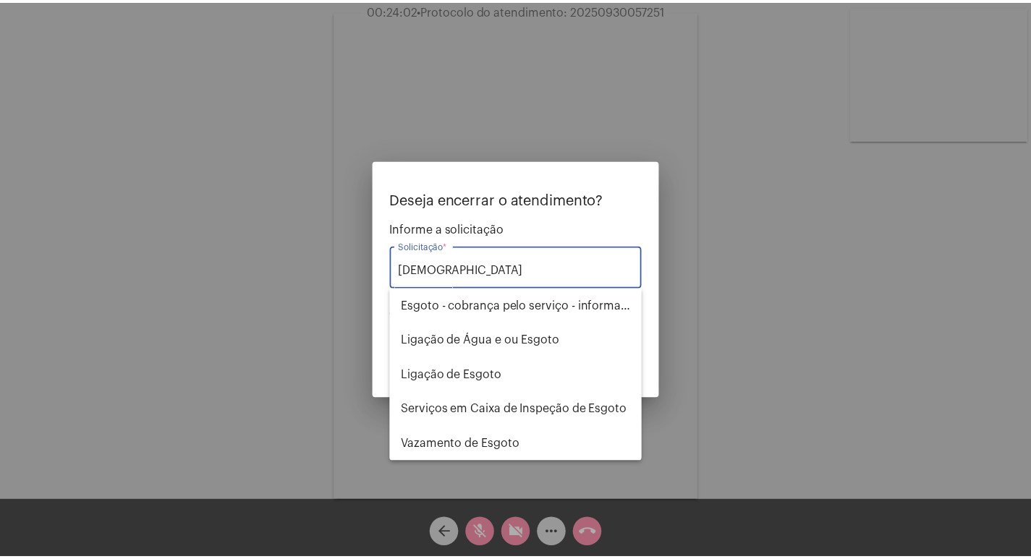
scroll to position [0, 0]
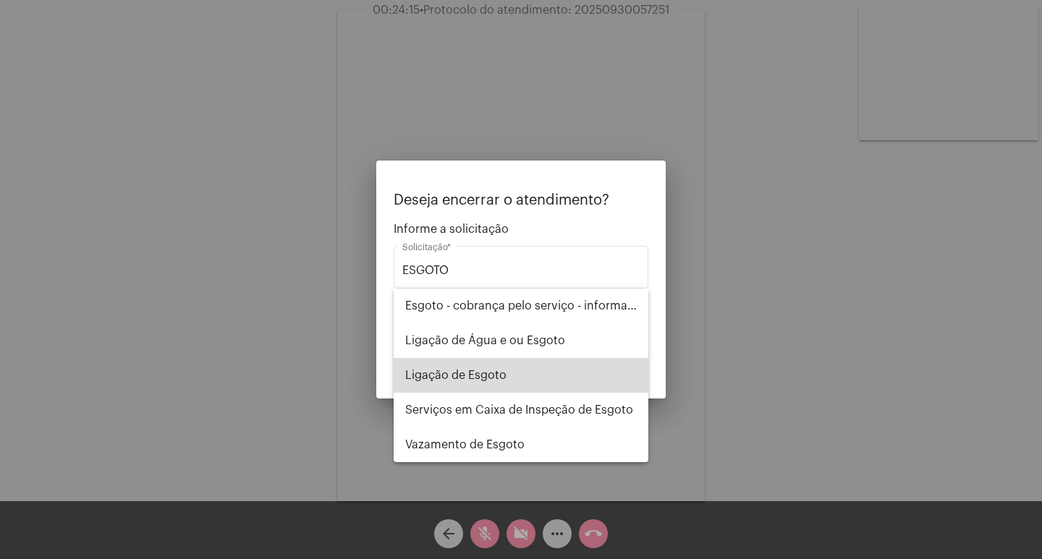
click at [458, 376] on span "Ligação de Esgoto" at bounding box center [521, 375] width 232 height 35
type input "Ligação de Esgoto"
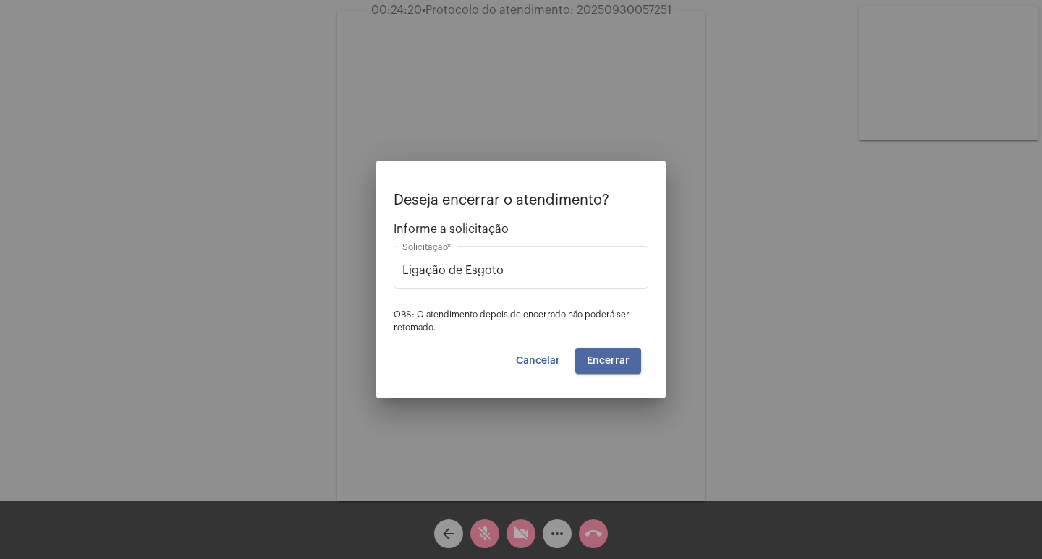
click at [624, 363] on span "Encerrar" at bounding box center [608, 361] width 43 height 10
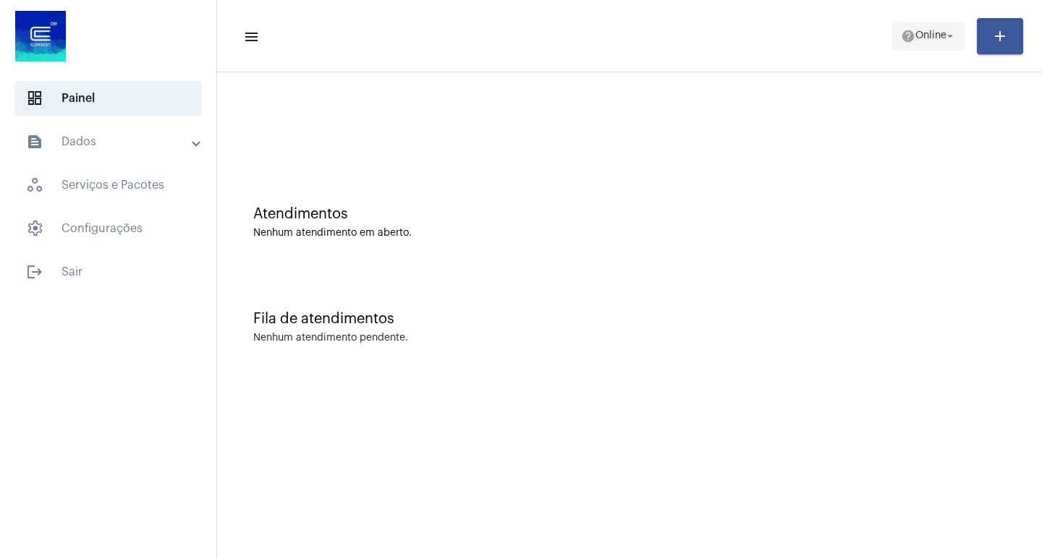
click at [951, 38] on mat-icon "arrow_drop_down" at bounding box center [950, 36] width 13 height 13
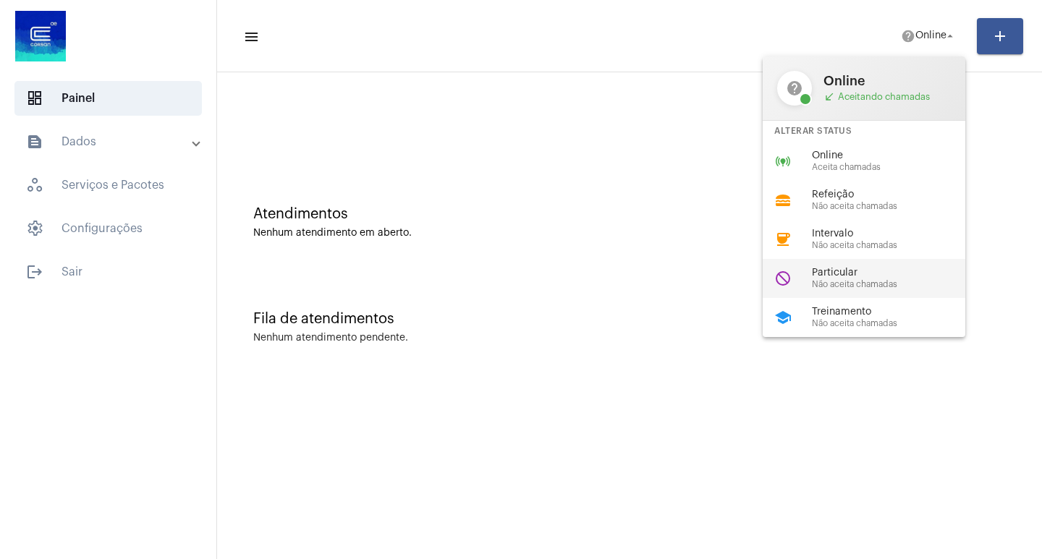
click at [842, 268] on span "Particular" at bounding box center [894, 273] width 165 height 11
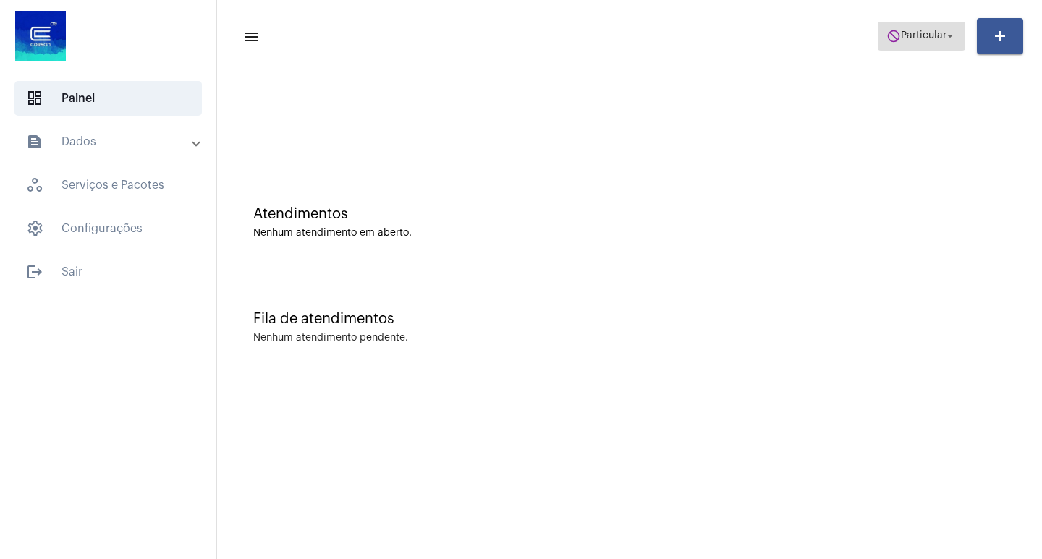
click at [948, 36] on mat-icon "arrow_drop_down" at bounding box center [950, 36] width 13 height 13
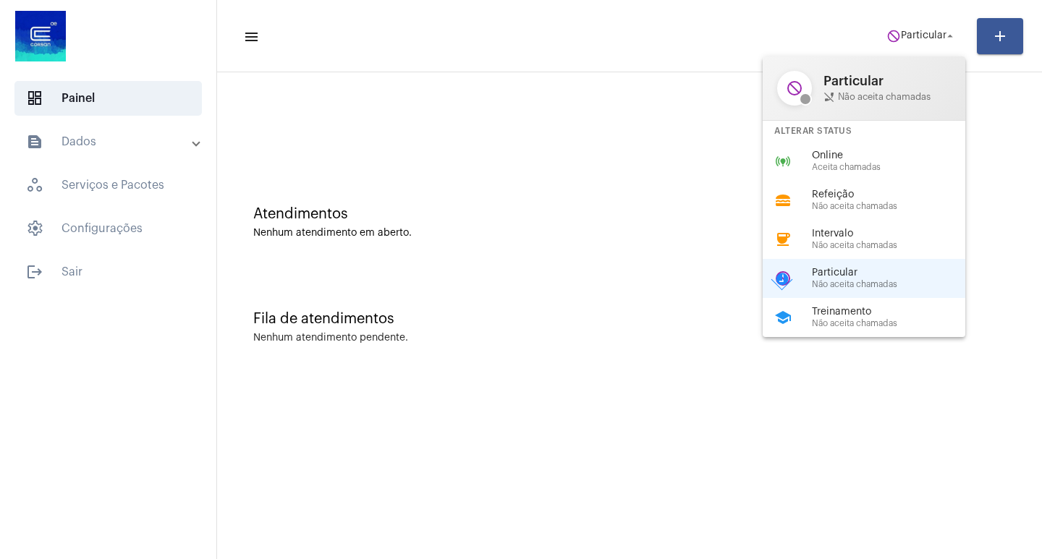
click at [735, 151] on div at bounding box center [521, 279] width 1042 height 559
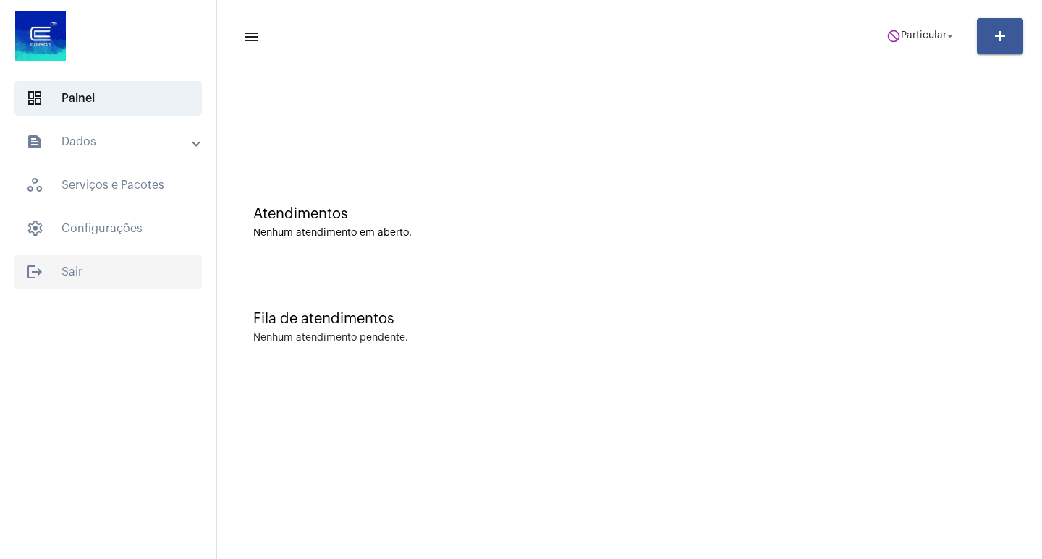
click at [74, 272] on span "logout Sair" at bounding box center [107, 272] width 187 height 35
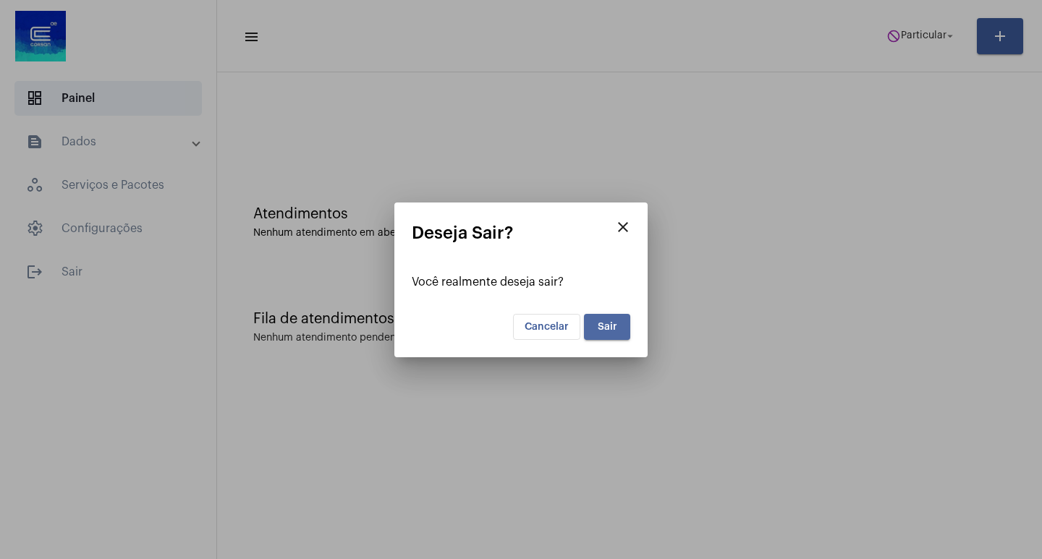
click at [622, 333] on button "Sair" at bounding box center [607, 327] width 46 height 26
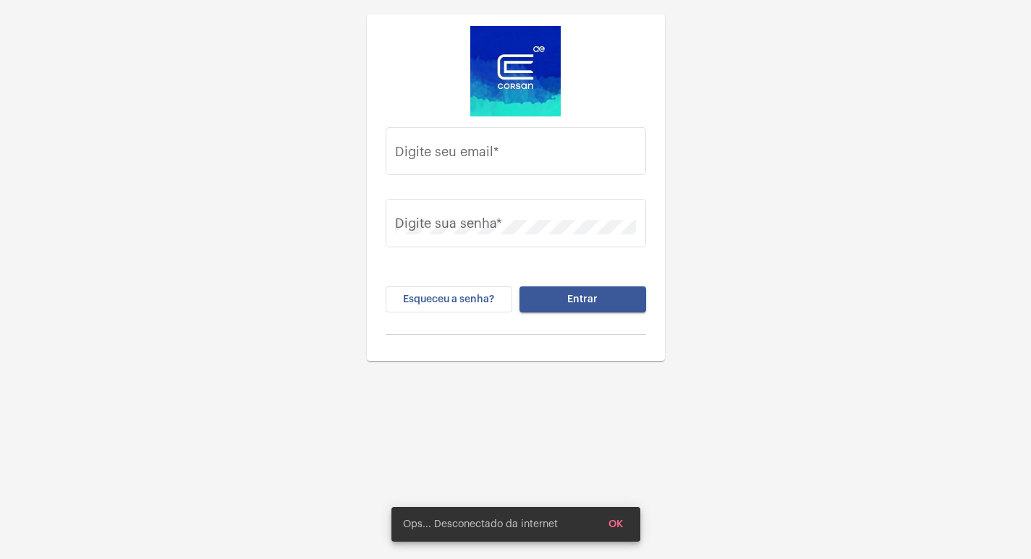
type input "[PERSON_NAME][EMAIL_ADDRESS][PERSON_NAME][DOMAIN_NAME]"
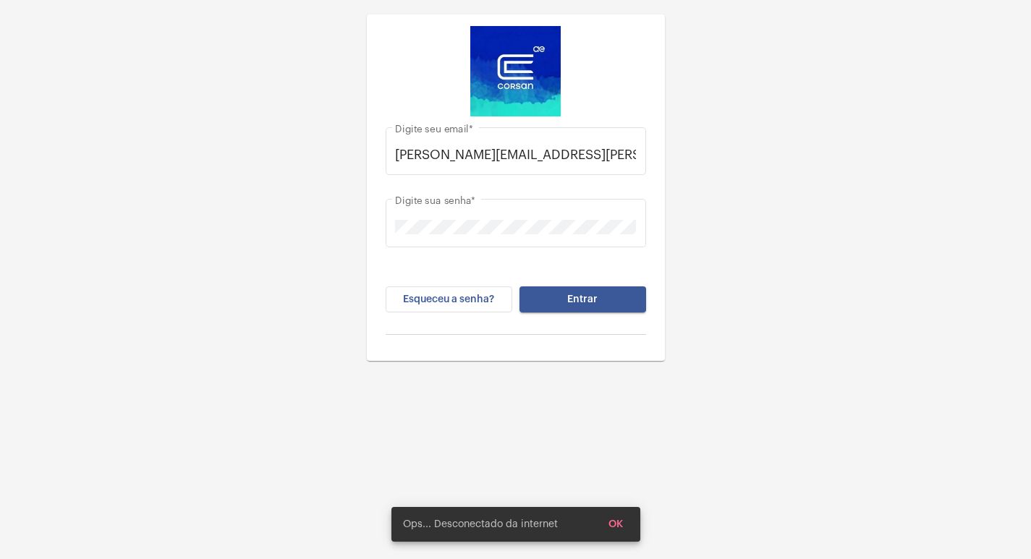
click at [870, 77] on div "[PERSON_NAME][EMAIL_ADDRESS][PERSON_NAME][DOMAIN_NAME] [PERSON_NAME] seu email …" at bounding box center [515, 180] width 1031 height 361
